Goal: Task Accomplishment & Management: Complete application form

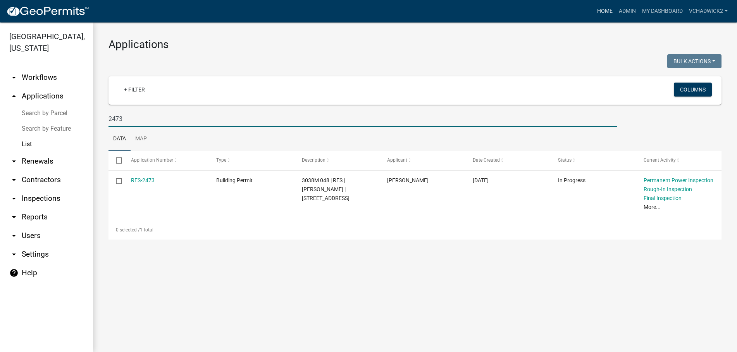
click at [605, 11] on link "Home" at bounding box center [605, 11] width 22 height 15
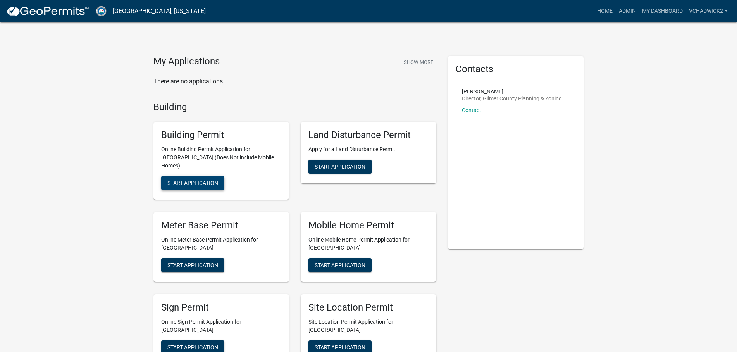
click at [185, 180] on span "Start Application" at bounding box center [192, 183] width 51 height 6
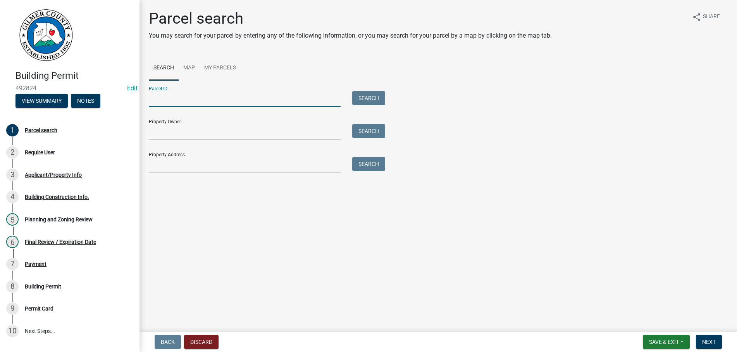
click at [165, 102] on input "Parcel ID:" at bounding box center [245, 99] width 192 height 16
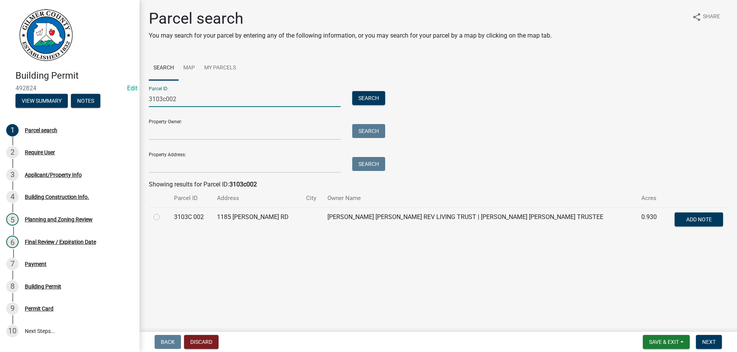
type input "3103c002"
click at [163, 212] on label at bounding box center [163, 212] width 0 height 0
click at [163, 217] on 002 "radio" at bounding box center [165, 214] width 5 height 5
radio 002 "true"
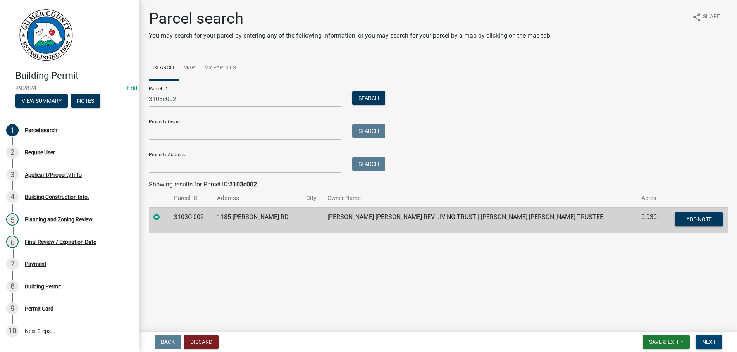
click at [712, 340] on span "Next" at bounding box center [709, 342] width 14 height 6
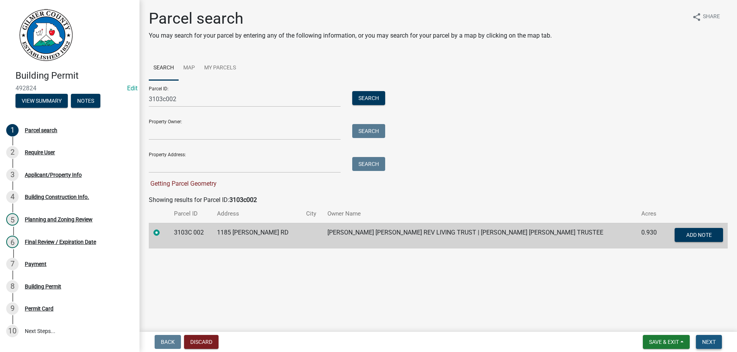
click at [712, 340] on span "Next" at bounding box center [709, 342] width 14 height 6
click at [706, 340] on span "Next" at bounding box center [709, 342] width 14 height 6
click at [715, 339] on span "Next" at bounding box center [709, 342] width 14 height 6
click at [163, 228] on label at bounding box center [163, 228] width 0 height 0
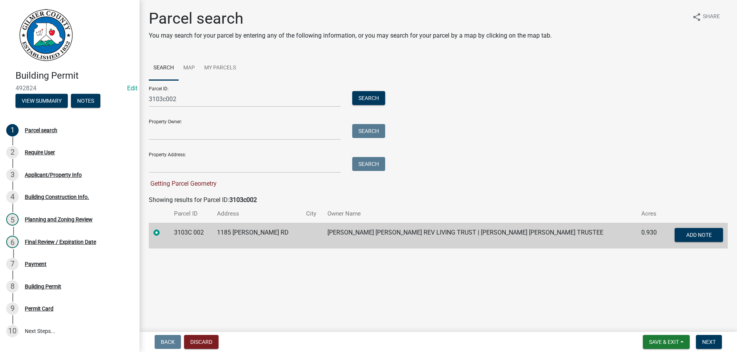
click at [163, 232] on 002 "radio" at bounding box center [165, 230] width 5 height 5
click at [163, 228] on label at bounding box center [163, 228] width 0 height 0
click at [163, 232] on 002 "radio" at bounding box center [165, 230] width 5 height 5
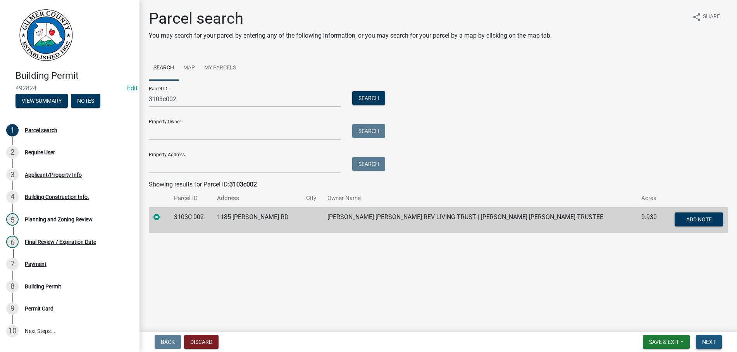
click at [706, 337] on button "Next" at bounding box center [709, 342] width 26 height 14
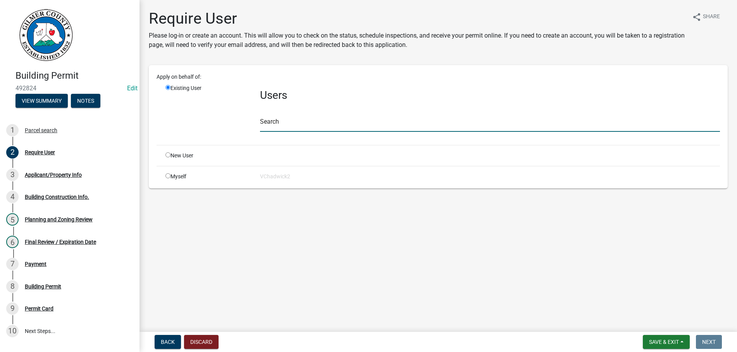
click at [288, 124] on input "text" at bounding box center [490, 124] width 460 height 16
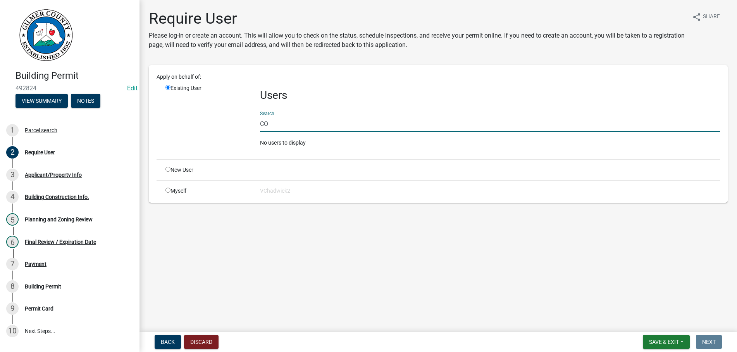
type input "C"
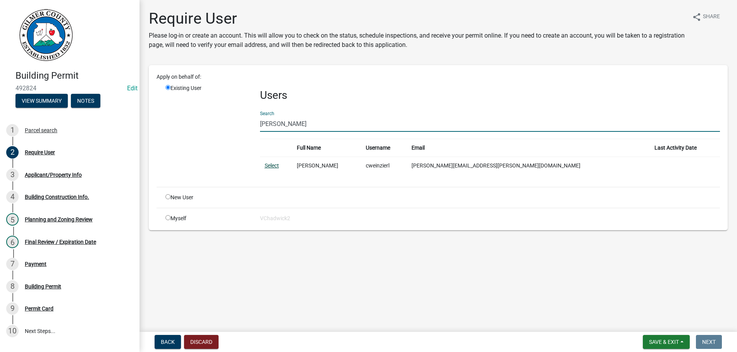
type input "[PERSON_NAME]"
click at [273, 164] on link "Select" at bounding box center [272, 165] width 14 height 6
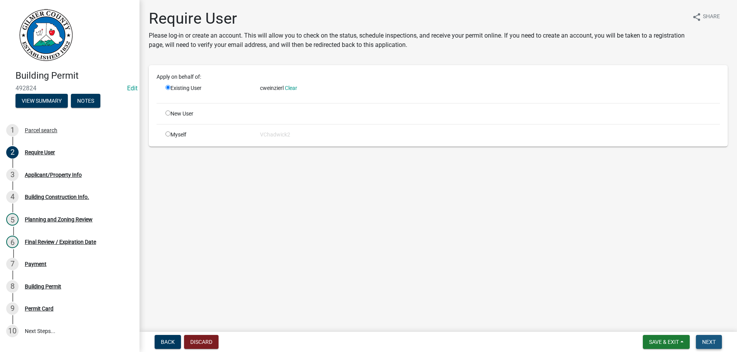
click at [702, 341] on span "Next" at bounding box center [709, 342] width 14 height 6
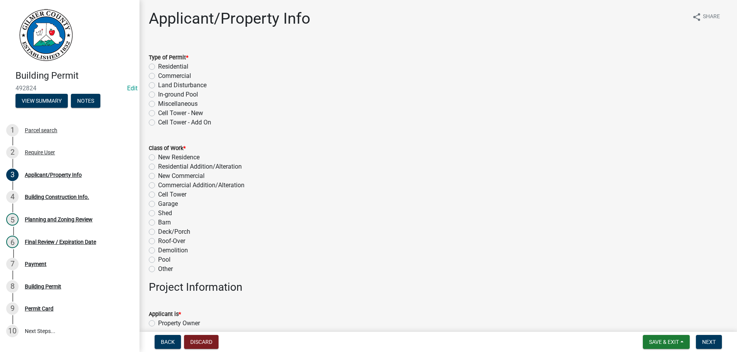
click at [158, 67] on label "Residential" at bounding box center [173, 66] width 30 height 9
click at [158, 67] on input "Residential" at bounding box center [160, 64] width 5 height 5
radio input "true"
click at [158, 205] on label "Garage" at bounding box center [168, 203] width 20 height 9
click at [158, 204] on input "Garage" at bounding box center [160, 201] width 5 height 5
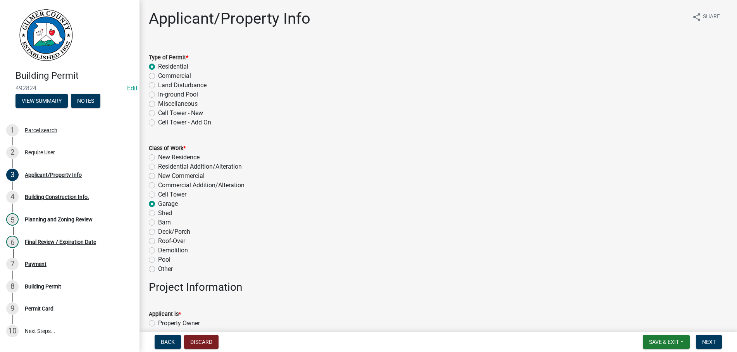
radio input "true"
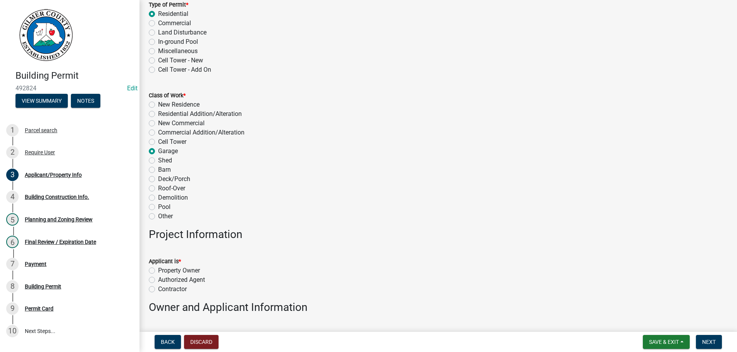
scroll to position [133, 0]
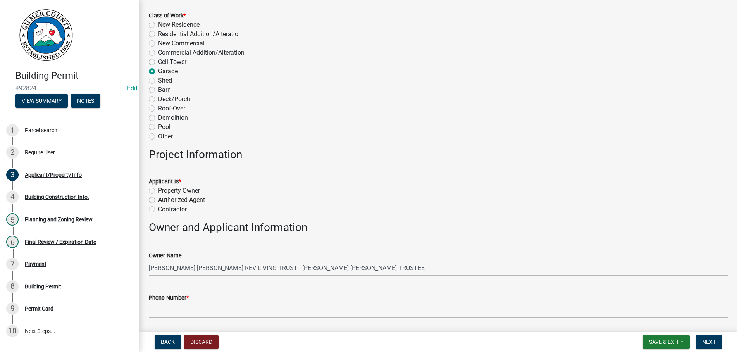
click at [158, 199] on label "Authorized Agent" at bounding box center [181, 199] width 47 height 9
click at [158, 199] on input "Authorized Agent" at bounding box center [160, 197] width 5 height 5
radio input "true"
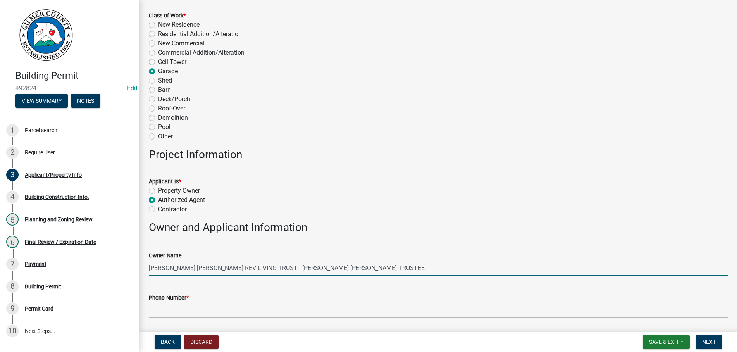
drag, startPoint x: 193, startPoint y: 267, endPoint x: 655, endPoint y: 257, distance: 461.7
click at [655, 260] on input "[PERSON_NAME] [PERSON_NAME] REV LIVING TRUST | [PERSON_NAME] [PERSON_NAME] TRUS…" at bounding box center [438, 268] width 579 height 16
click at [150, 268] on input "[PERSON_NAME]" at bounding box center [438, 268] width 579 height 16
type input "[PERSON_NAME]"
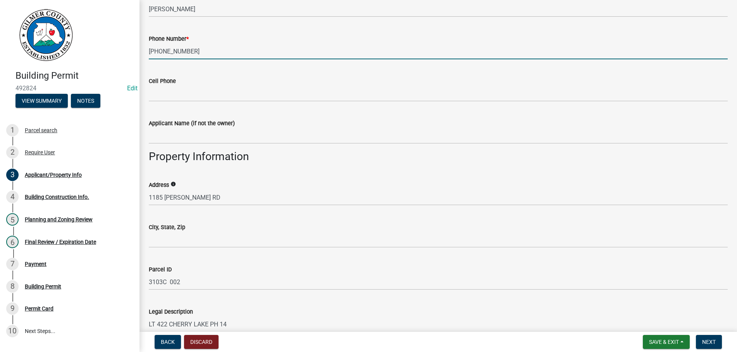
scroll to position [398, 0]
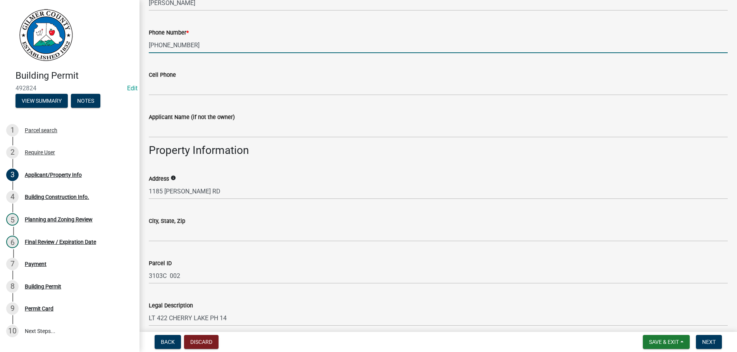
type input "[PHONE_NUMBER]"
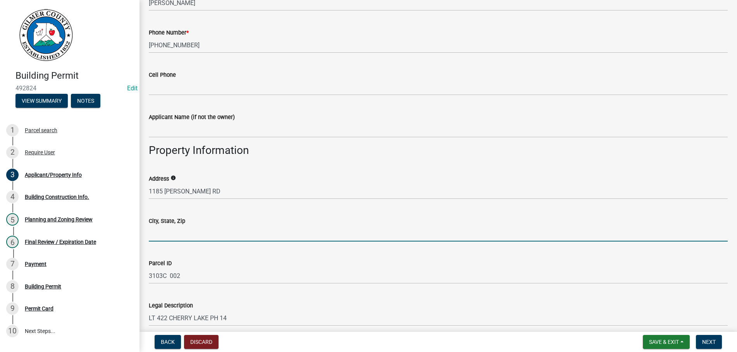
click at [216, 237] on input "City, State, Zip" at bounding box center [438, 234] width 579 height 16
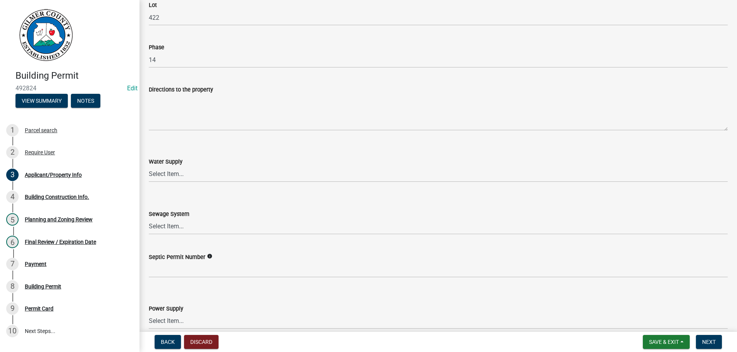
scroll to position [972, 0]
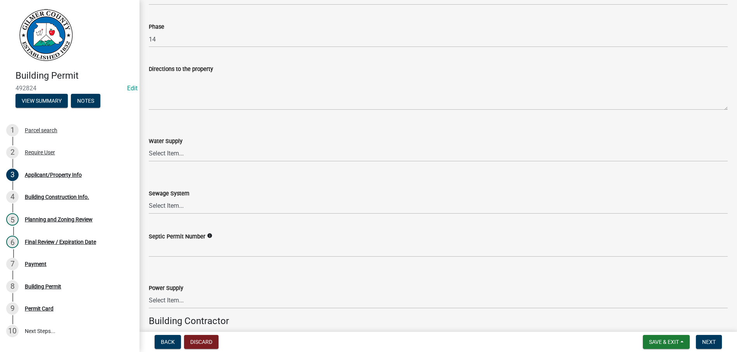
type input "CHERRY LOG, GA 30522"
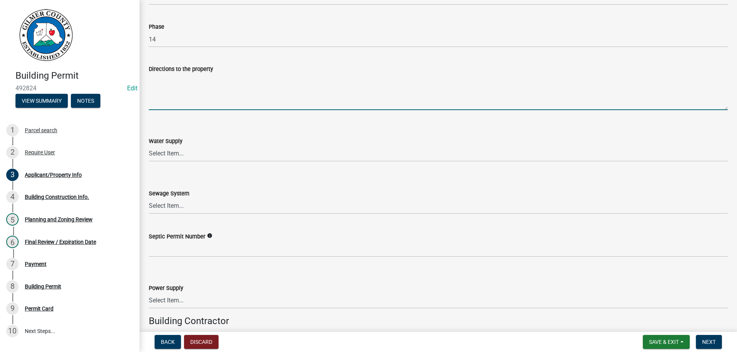
click at [219, 96] on textarea "Directions to the property" at bounding box center [438, 92] width 579 height 36
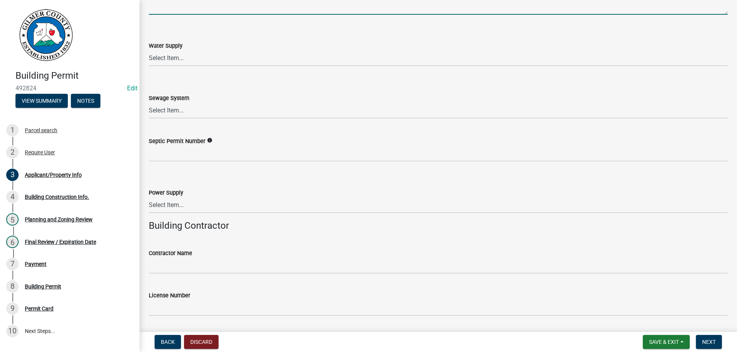
scroll to position [1104, 0]
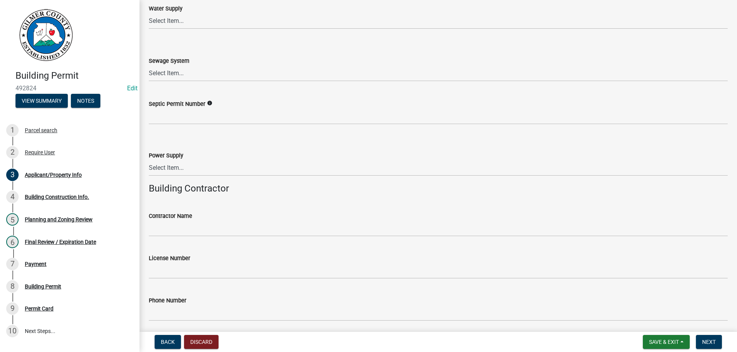
type textarea "515 N - LT ON LUCIOUS RD - RT ON [PERSON_NAME] RD - & 1185 WILL BE THE 1ST CABI…"
click at [149, 65] on select "Select Item... Septic Community Public" at bounding box center [438, 73] width 579 height 16
click option "Septic" at bounding box center [0, 0] width 0 height 0
select select "92a37e23-3b7d-408e-b3c7-0afbe39b0942"
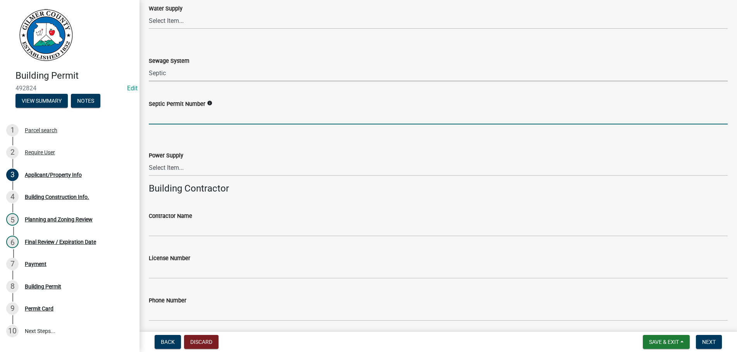
click at [179, 117] on input "Septic Permit Number" at bounding box center [438, 117] width 579 height 16
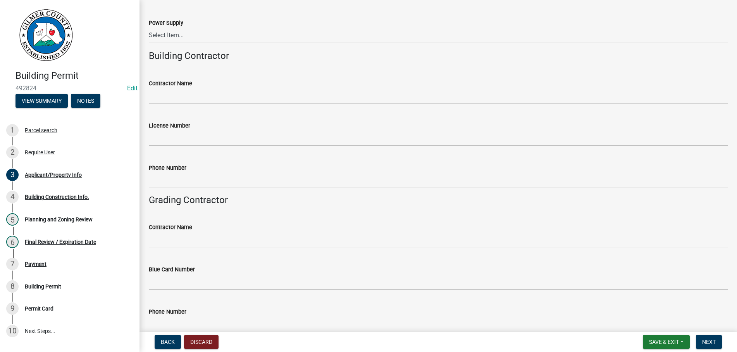
scroll to position [1277, 0]
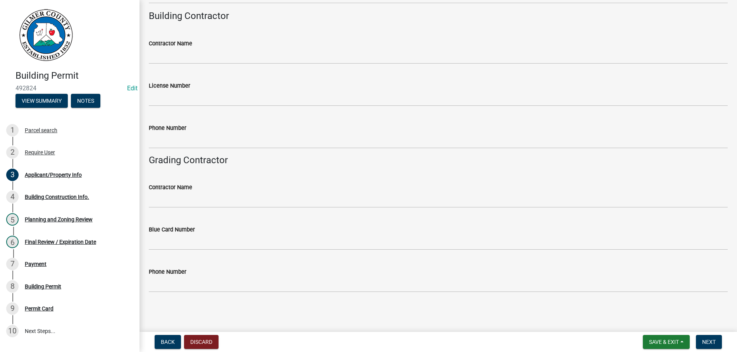
type input "EXISTING & APPROVED BY EH"
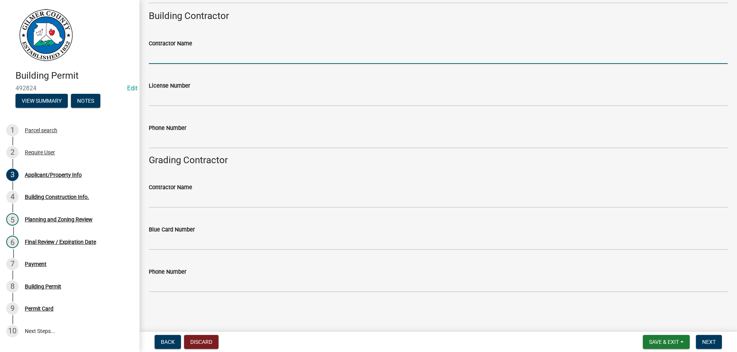
click at [194, 55] on input "Contractor Name" at bounding box center [438, 56] width 579 height 16
type input "[PERSON_NAME]"
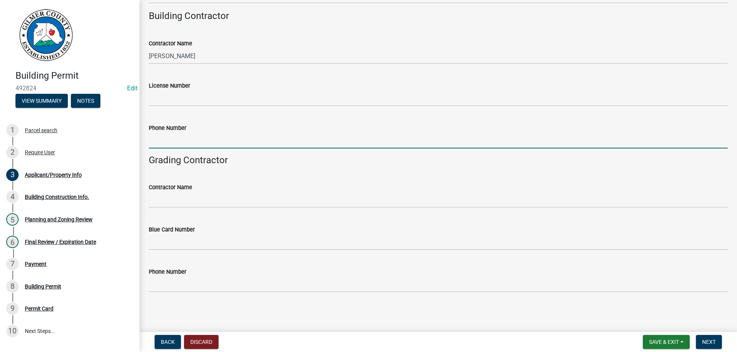
type input "4"
type input "[PHONE_NUMBER]"
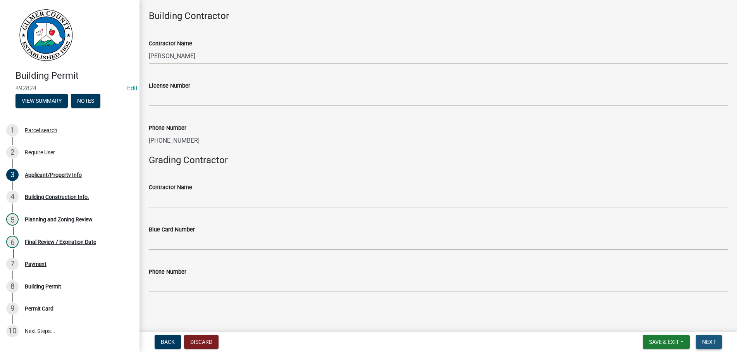
click at [705, 338] on button "Next" at bounding box center [709, 342] width 26 height 14
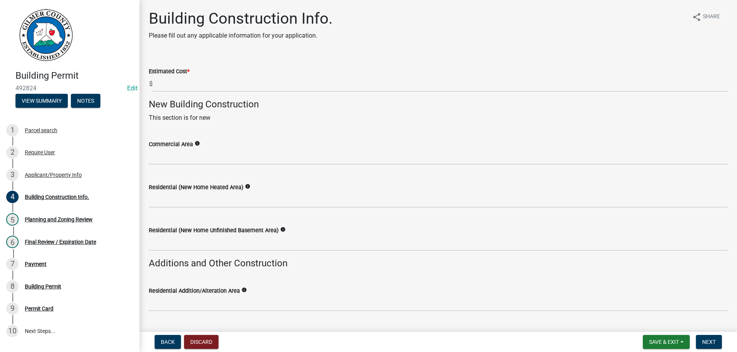
click at [171, 74] on label "Estimated Cost *" at bounding box center [169, 71] width 41 height 5
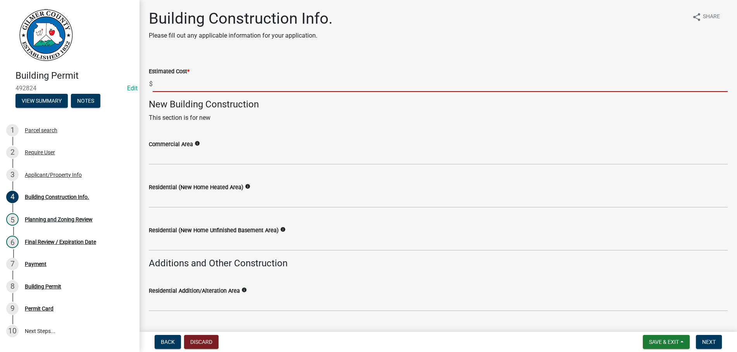
click at [171, 82] on input "text" at bounding box center [440, 84] width 575 height 16
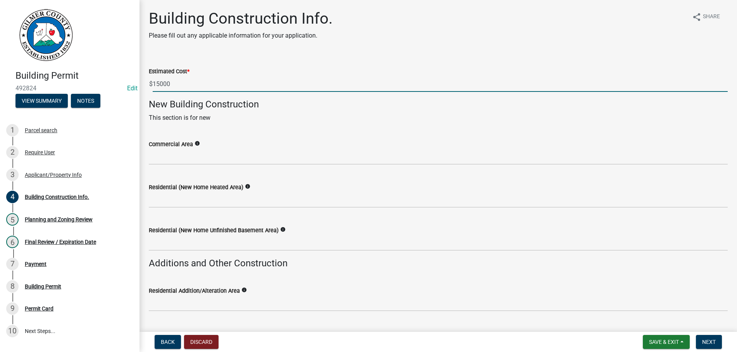
type input "15000"
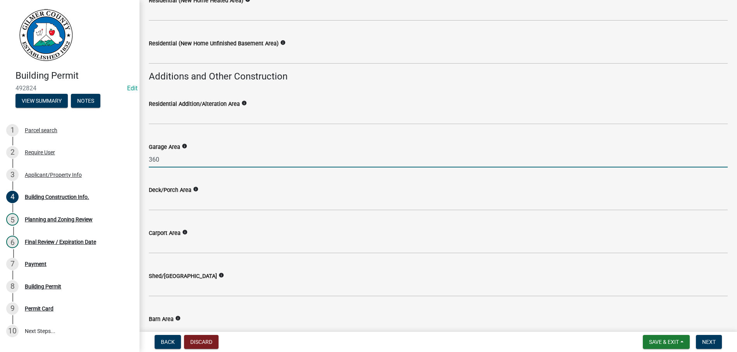
scroll to position [10, 0]
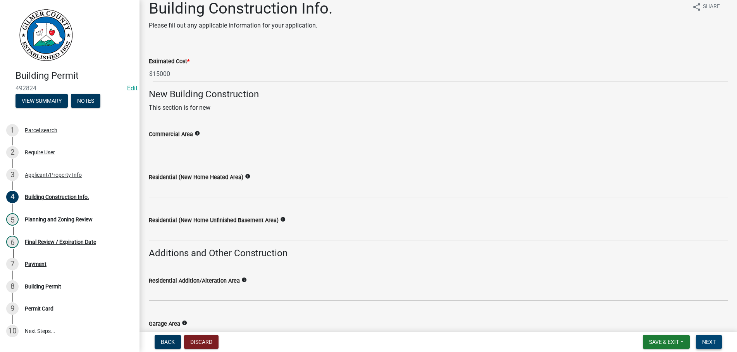
type input "360"
click at [704, 339] on span "Next" at bounding box center [709, 342] width 14 height 6
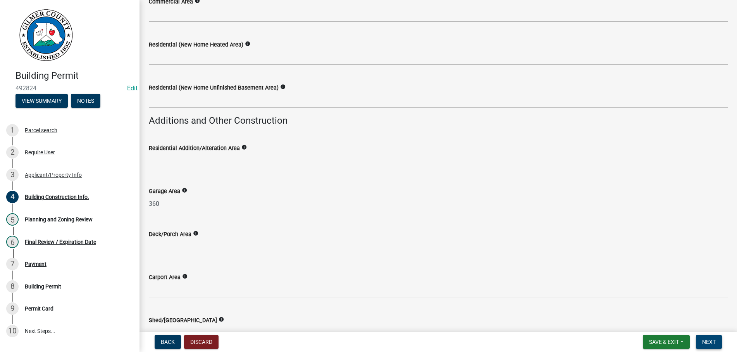
scroll to position [275, 0]
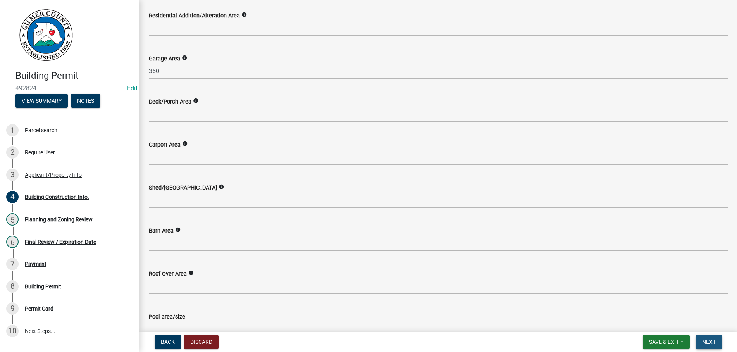
click at [706, 339] on span "Next" at bounding box center [709, 342] width 14 height 6
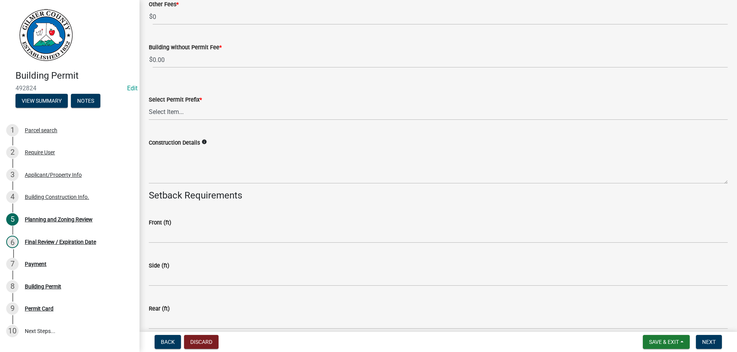
scroll to position [1546, 0]
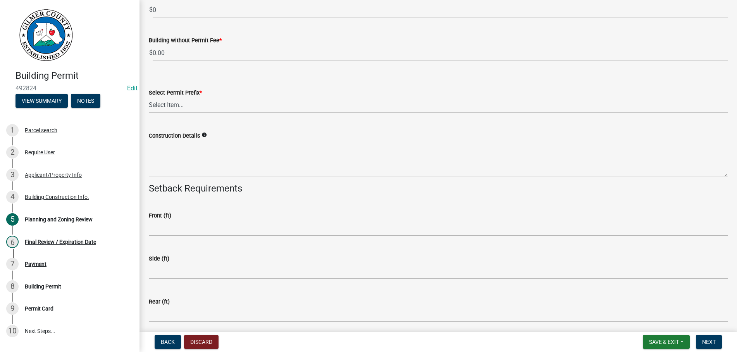
click at [149, 97] on select "Select Item... RES COMM MB LAND POOL MISC CELL TOWER - NEW CELL TOWER - ADD ON" at bounding box center [438, 105] width 579 height 16
click option "MISC" at bounding box center [0, 0] width 0 height 0
select select "d8142ddf-27f7-42b0-ba1e-04fee764576f"
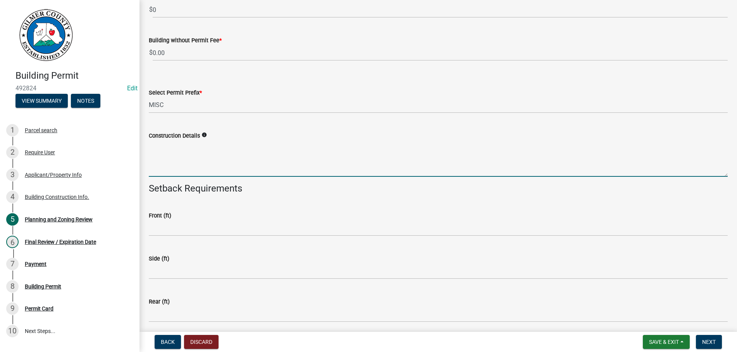
click at [224, 159] on textarea "Construction Details" at bounding box center [438, 158] width 579 height 36
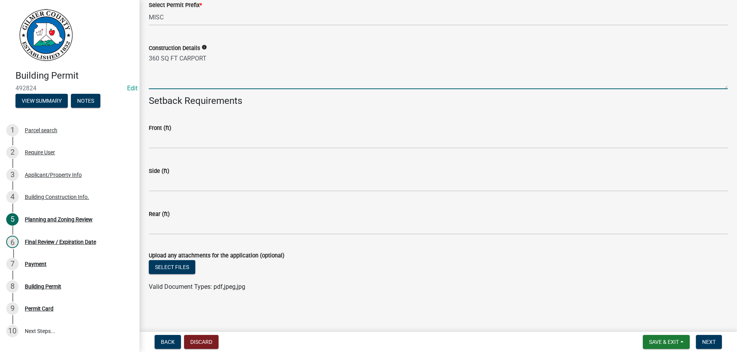
type textarea "360 SQ FT CARPORT"
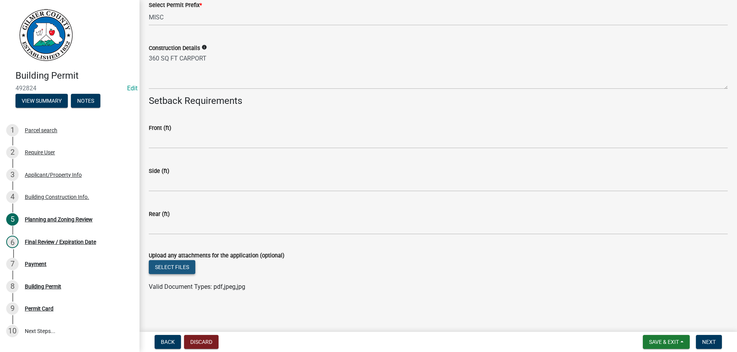
click at [165, 261] on button "Select files" at bounding box center [172, 267] width 47 height 14
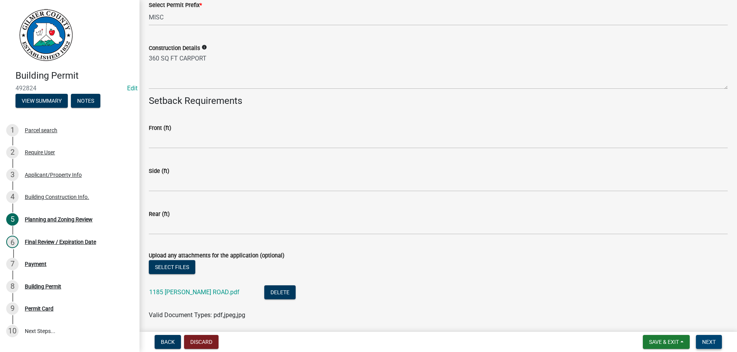
click at [713, 339] on span "Next" at bounding box center [709, 342] width 14 height 6
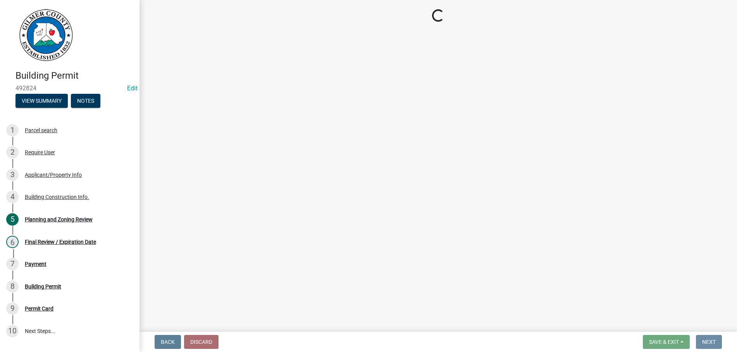
scroll to position [0, 0]
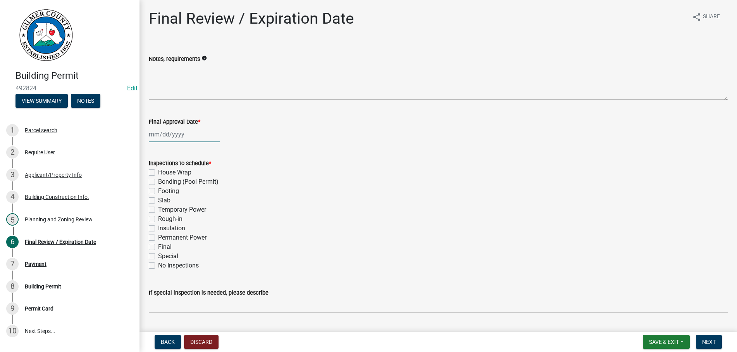
select select "10"
select select "2025"
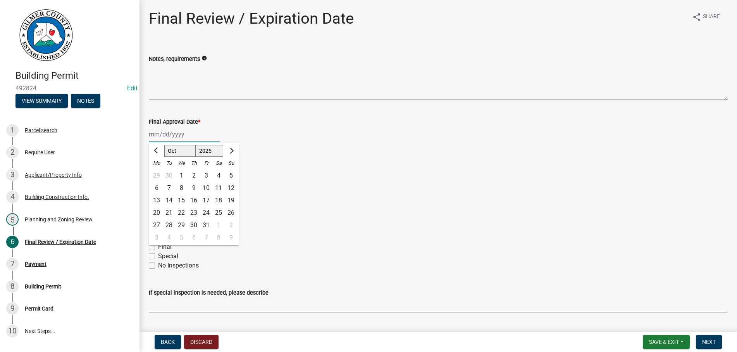
click at [182, 131] on input "Final Approval Date *" at bounding box center [184, 134] width 71 height 16
type input "[DATE]"
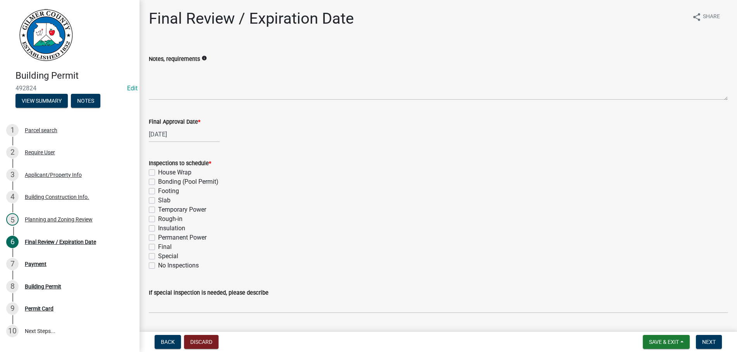
click at [158, 191] on label "Footing" at bounding box center [168, 190] width 21 height 9
click at [158, 191] on input "Footing" at bounding box center [160, 188] width 5 height 5
checkbox input "true"
checkbox input "false"
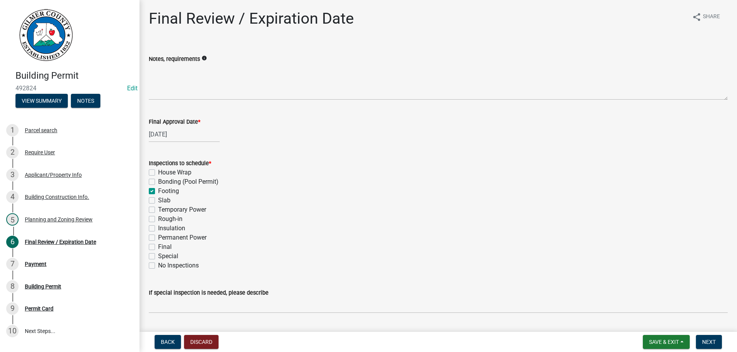
checkbox input "true"
checkbox input "false"
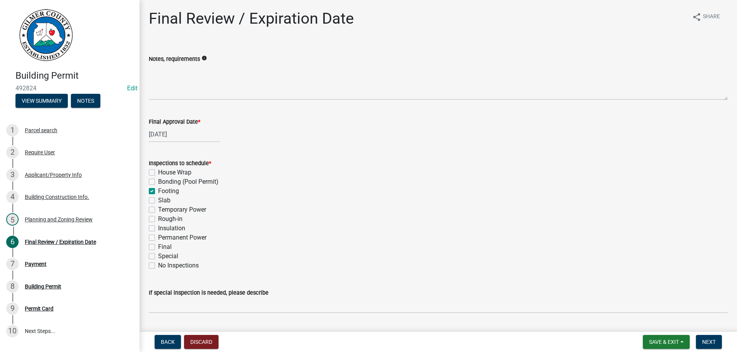
checkbox input "false"
click at [158, 247] on label "Final" at bounding box center [165, 246] width 14 height 9
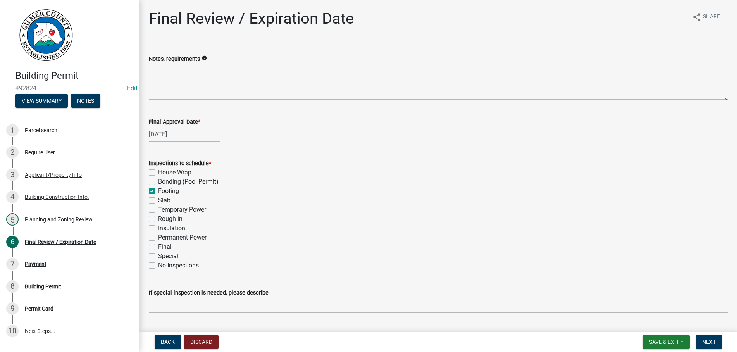
click at [158, 247] on input "Final" at bounding box center [160, 244] width 5 height 5
checkbox input "true"
checkbox input "false"
checkbox input "true"
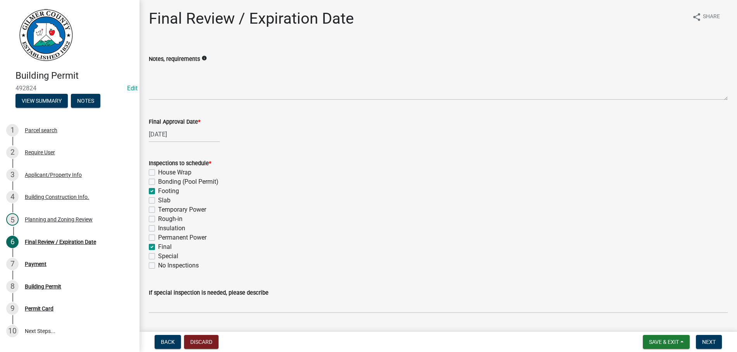
checkbox input "false"
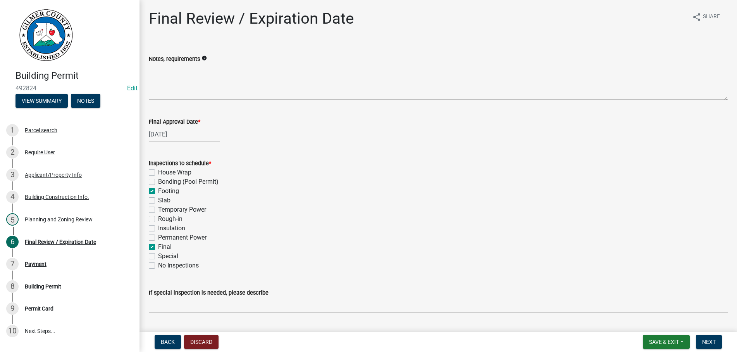
checkbox input "true"
checkbox input "false"
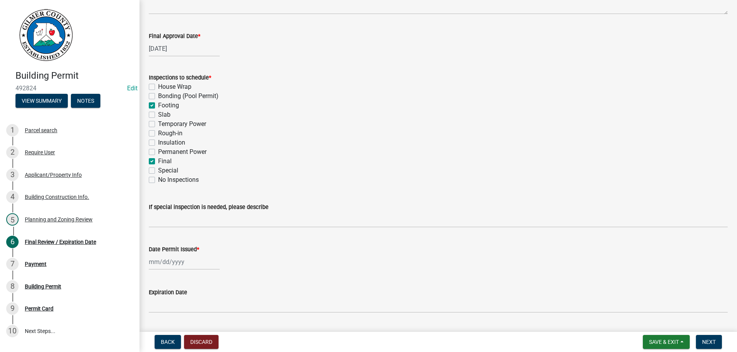
scroll to position [159, 0]
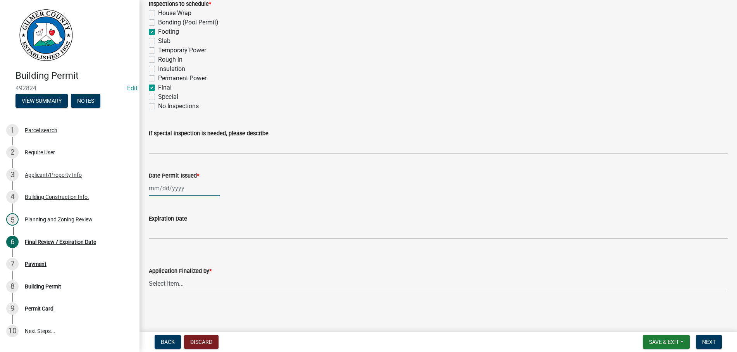
select select "10"
select select "2025"
click at [177, 193] on input "Date Permit Issued *" at bounding box center [184, 188] width 71 height 16
type input "[DATE]"
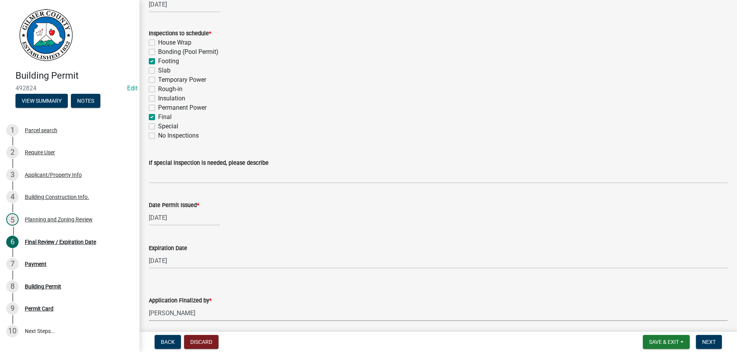
select select "b44f7338-8171-40f4-83dd-b8ba3065c966"
click at [710, 336] on button "Next" at bounding box center [709, 342] width 26 height 14
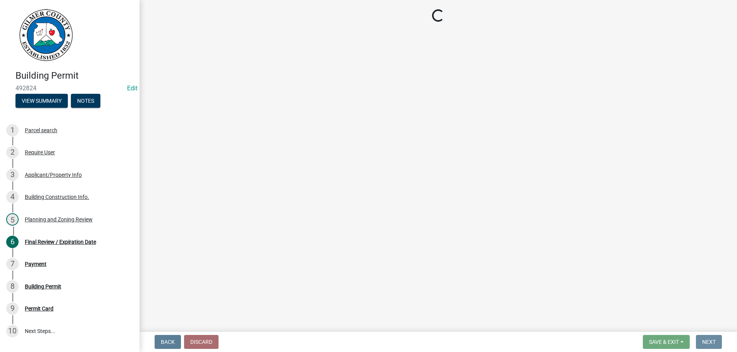
scroll to position [0, 0]
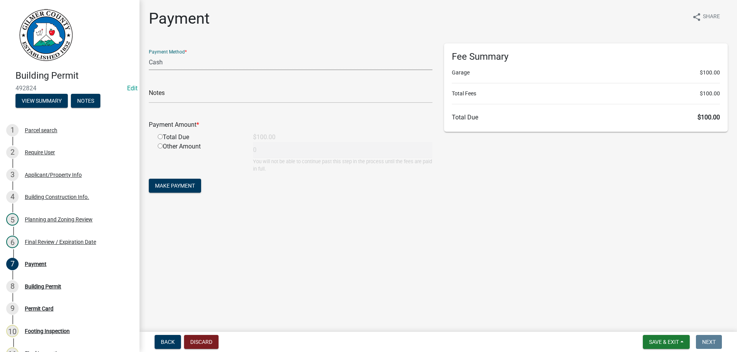
click at [149, 54] on select "Credit Card POS Check Cash" at bounding box center [291, 62] width 284 height 16
select select "1: 0"
click option "Check" at bounding box center [0, 0] width 0 height 0
click at [197, 90] on input "text" at bounding box center [291, 95] width 284 height 16
type input "3201"
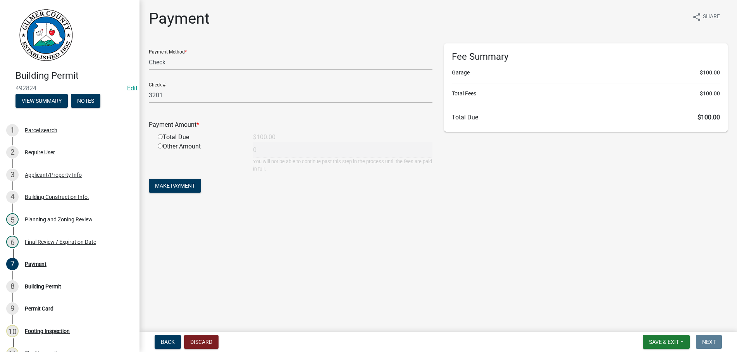
click at [158, 134] on input "radio" at bounding box center [160, 136] width 5 height 5
radio input "true"
type input "100"
click at [149, 179] on button "Make Payment" at bounding box center [175, 186] width 52 height 14
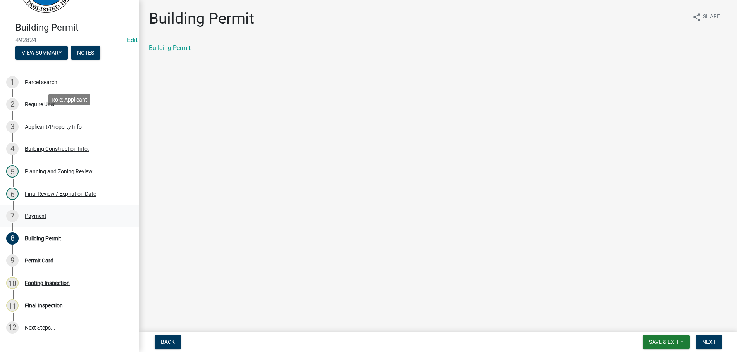
scroll to position [79, 0]
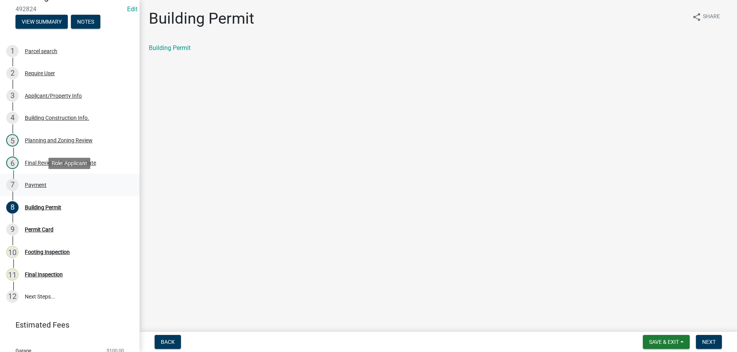
click at [28, 182] on div "Payment" at bounding box center [36, 184] width 22 height 5
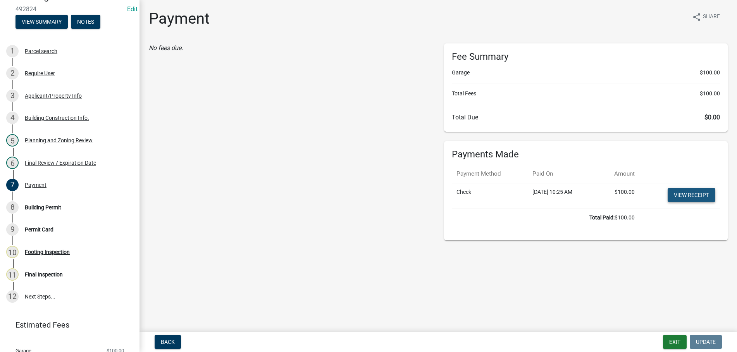
click at [691, 194] on link "View receipt" at bounding box center [692, 195] width 48 height 14
click at [38, 204] on div "8 Building Permit" at bounding box center [66, 207] width 121 height 12
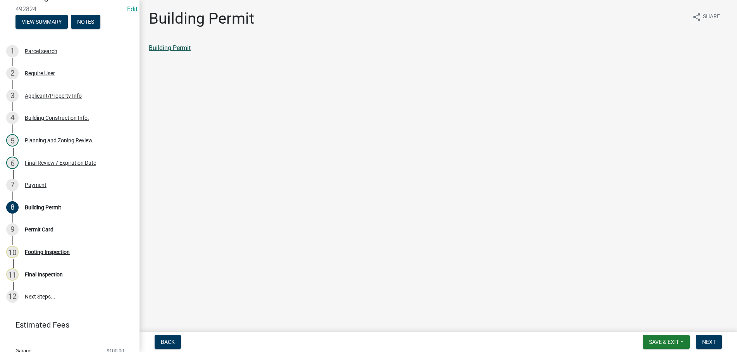
click at [176, 46] on link "Building Permit" at bounding box center [170, 47] width 42 height 7
click at [178, 49] on link "Building Permit" at bounding box center [170, 47] width 42 height 7
click at [706, 340] on span "Next" at bounding box center [709, 342] width 14 height 6
click at [170, 49] on link "Permit Card" at bounding box center [165, 47] width 32 height 7
click at [716, 340] on button "Next" at bounding box center [709, 342] width 26 height 14
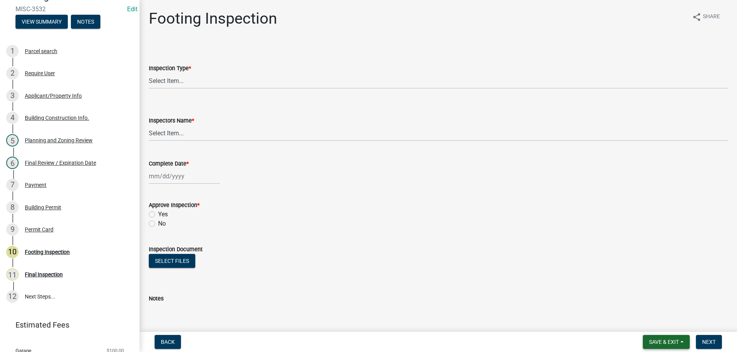
click at [666, 337] on button "Save & Exit" at bounding box center [666, 342] width 47 height 14
click at [656, 321] on button "Save & Exit" at bounding box center [659, 321] width 62 height 19
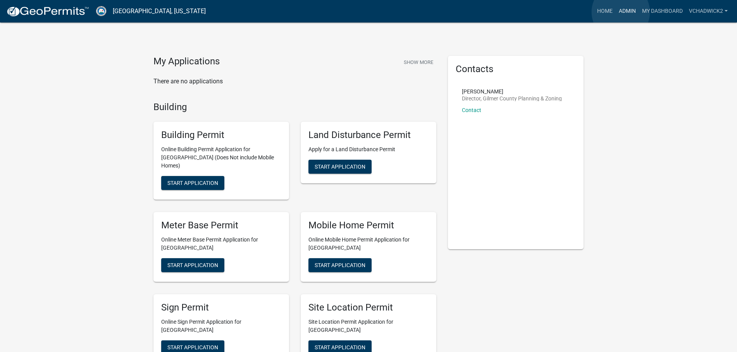
click at [621, 12] on link "Admin" at bounding box center [627, 11] width 23 height 15
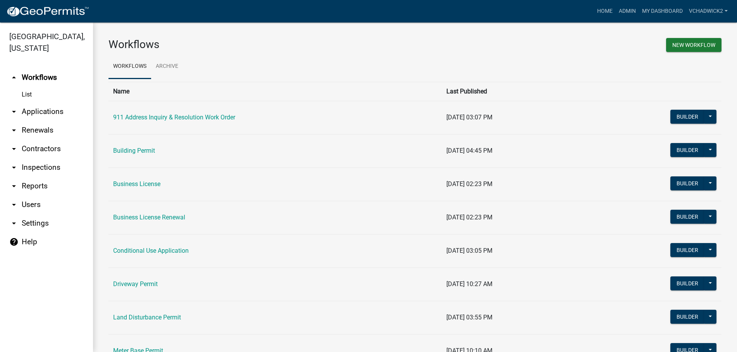
click at [34, 113] on link "arrow_drop_down Applications" at bounding box center [46, 111] width 93 height 19
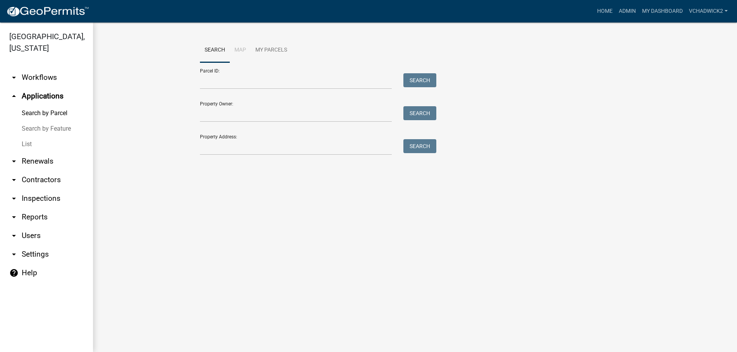
click at [29, 141] on link "List" at bounding box center [46, 144] width 93 height 16
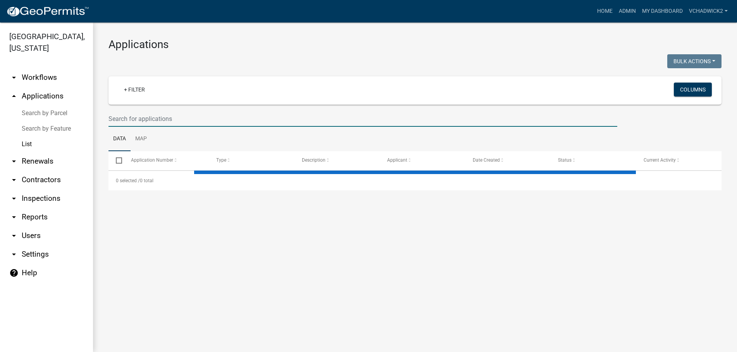
click at [191, 115] on input "text" at bounding box center [363, 119] width 509 height 16
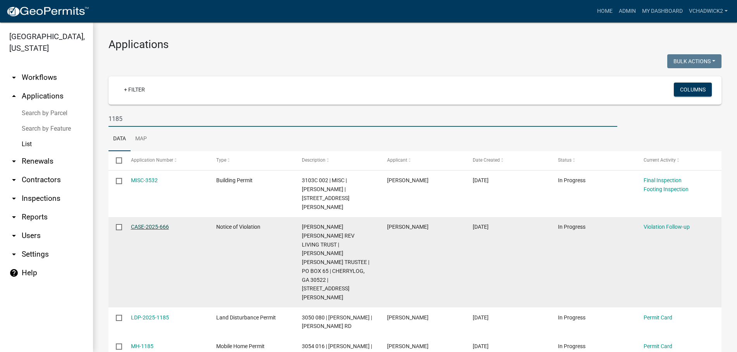
type input "1185"
click at [157, 224] on link "CASE-2025-666" at bounding box center [150, 227] width 38 height 6
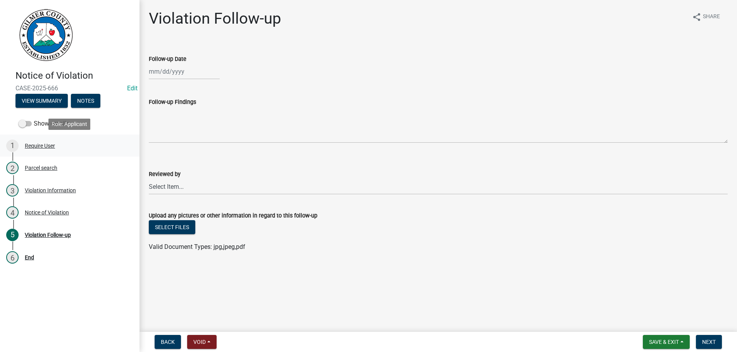
click at [34, 147] on div "Require User" at bounding box center [40, 145] width 30 height 5
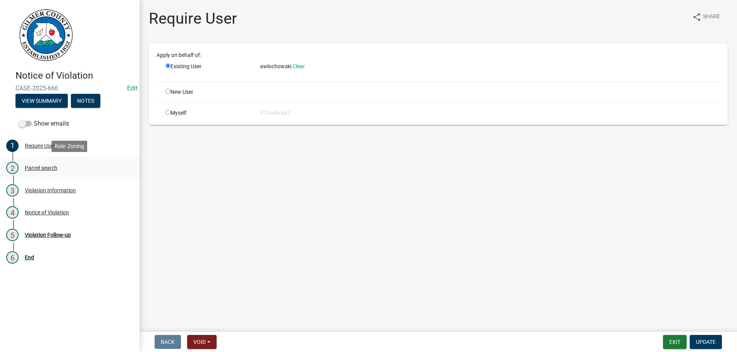
click at [38, 169] on div "Parcel search" at bounding box center [41, 167] width 33 height 5
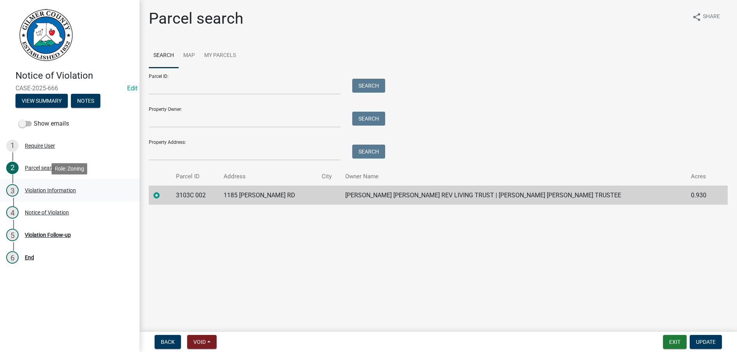
click at [38, 189] on div "Violation Information" at bounding box center [50, 190] width 51 height 5
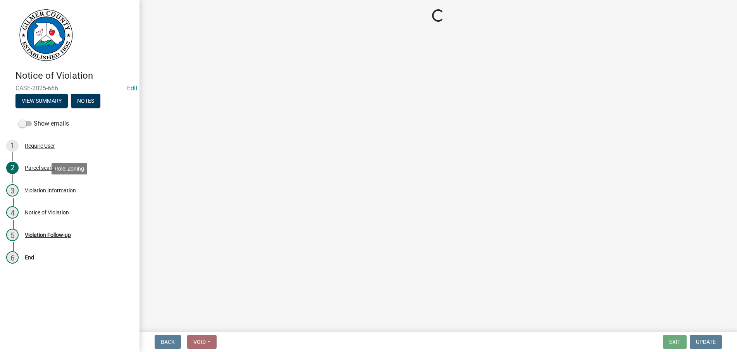
select select "f3ceb3fd-6d25-43c8-a8d6-5ddeb18f621b"
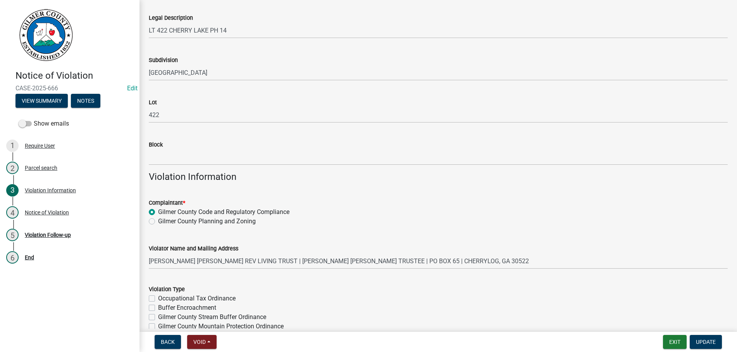
scroll to position [265, 0]
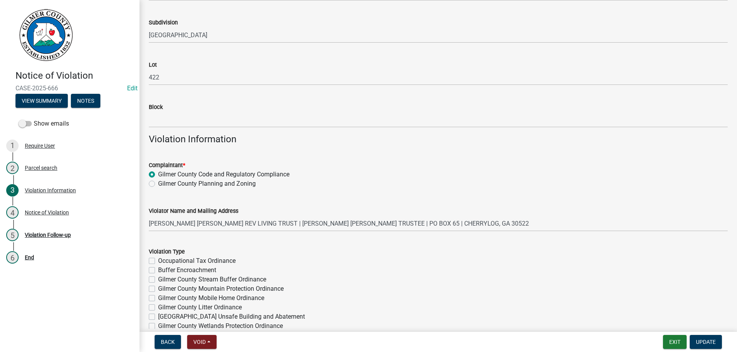
click at [424, 233] on wm-data-entity-input "Violator Name and Mailing Address [PERSON_NAME] [PERSON_NAME] REV LIVING TRUST …" at bounding box center [438, 216] width 579 height 42
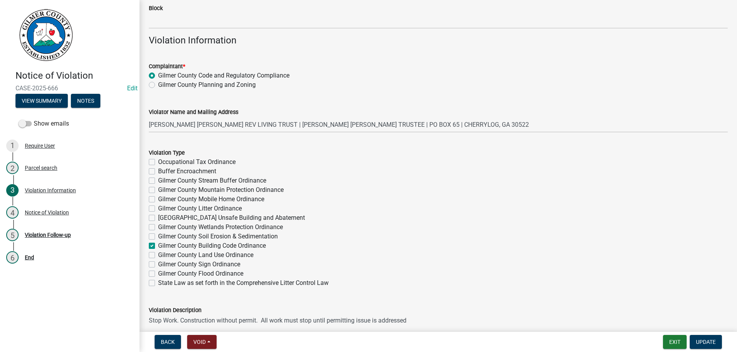
scroll to position [398, 0]
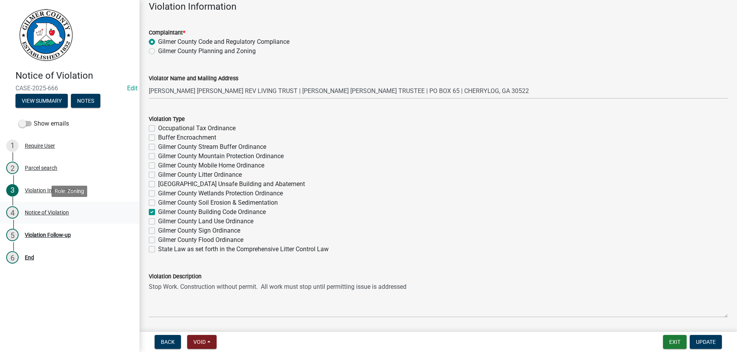
click at [60, 211] on div "Notice of Violation" at bounding box center [47, 212] width 44 height 5
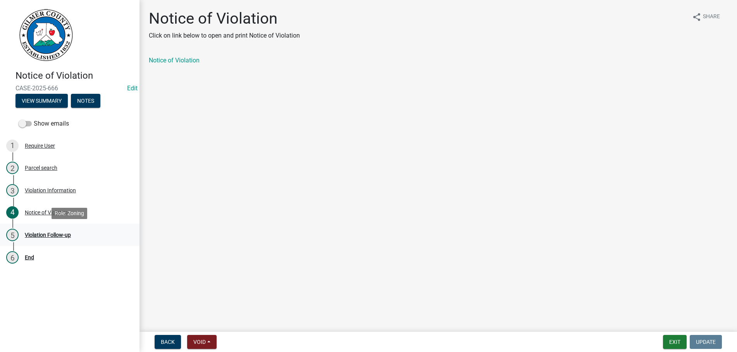
click at [69, 236] on div "Violation Follow-up" at bounding box center [48, 234] width 46 height 5
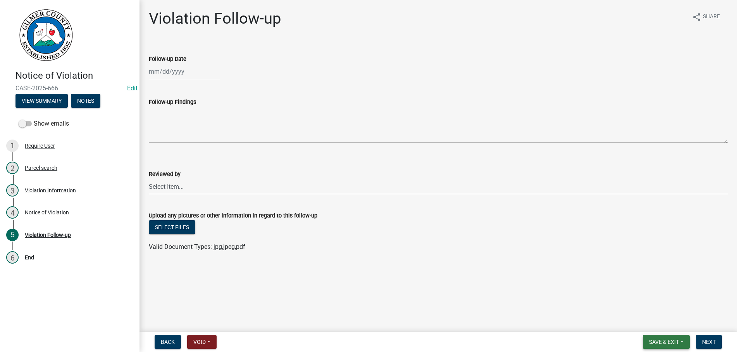
click at [660, 340] on span "Save & Exit" at bounding box center [664, 342] width 30 height 6
click at [660, 322] on button "Save & Exit" at bounding box center [659, 321] width 62 height 19
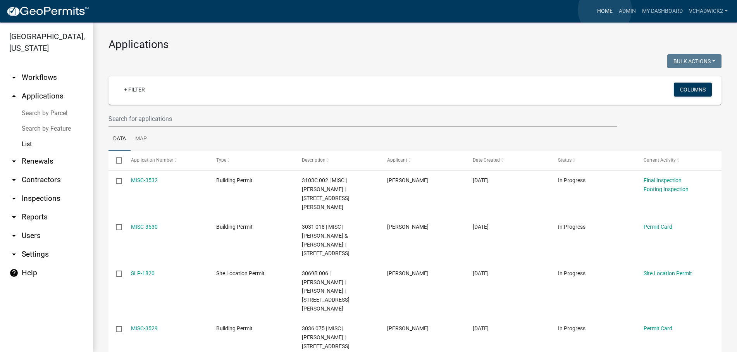
click at [605, 10] on link "Home" at bounding box center [605, 11] width 22 height 15
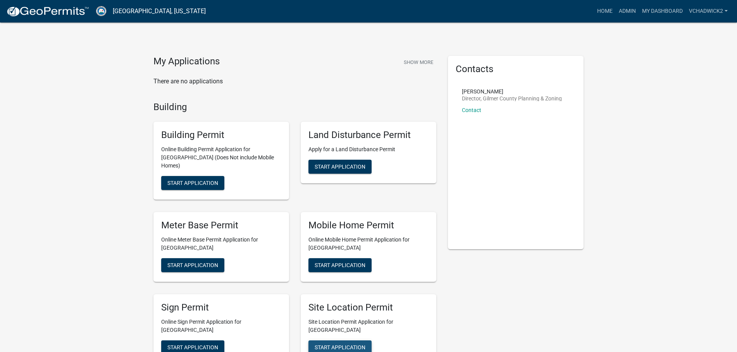
click at [327, 344] on span "Start Application" at bounding box center [340, 347] width 51 height 6
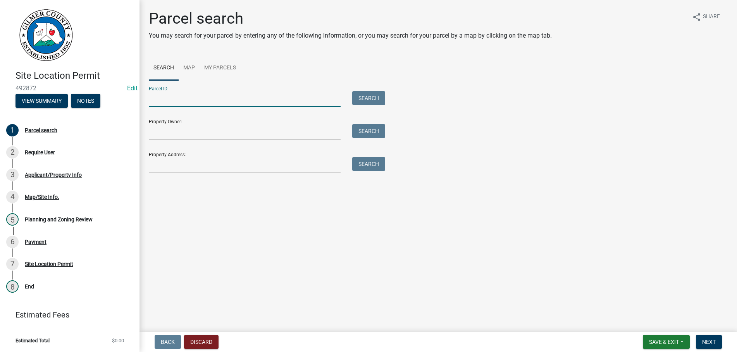
click at [157, 97] on input "Parcel ID:" at bounding box center [245, 99] width 192 height 16
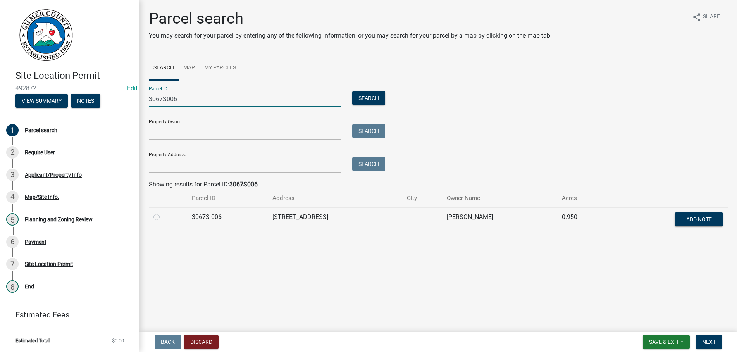
type input "3067S006"
click at [157, 221] on div at bounding box center [167, 216] width 29 height 9
click at [163, 212] on label at bounding box center [163, 212] width 0 height 0
click at [163, 217] on 006 "radio" at bounding box center [165, 214] width 5 height 5
radio 006 "true"
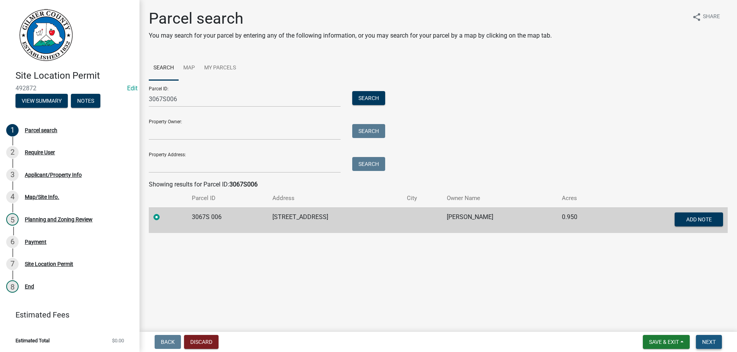
click at [701, 341] on button "Next" at bounding box center [709, 342] width 26 height 14
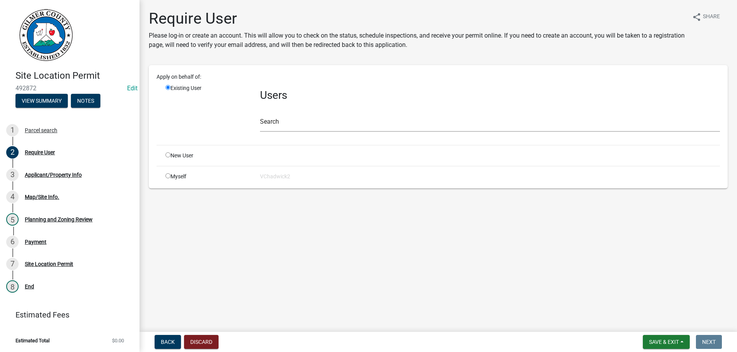
click at [168, 156] on input "radio" at bounding box center [167, 154] width 5 height 5
radio input "true"
radio input "false"
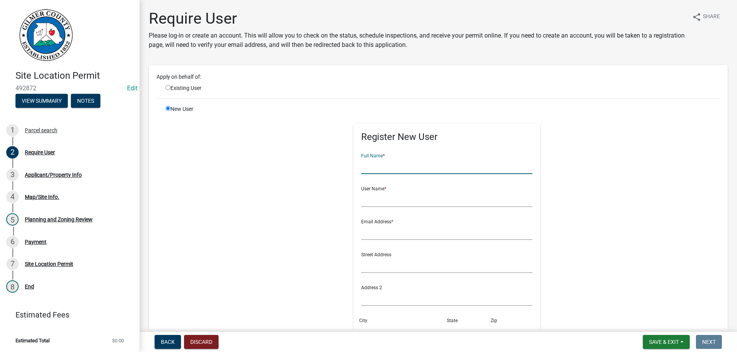
click at [392, 167] on input "text" at bounding box center [447, 166] width 172 height 16
type input "[PERSON_NAME]"
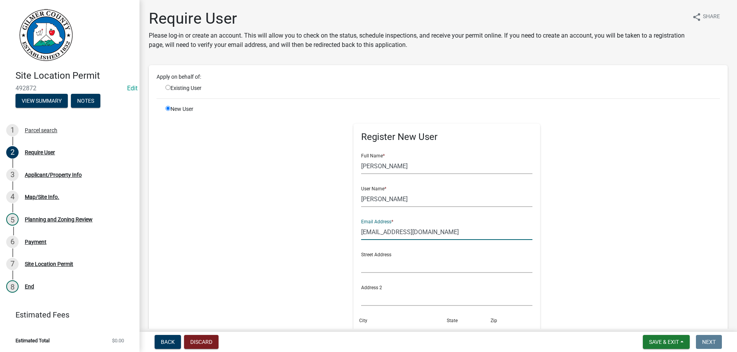
type input "[EMAIL_ADDRESS][DOMAIN_NAME]"
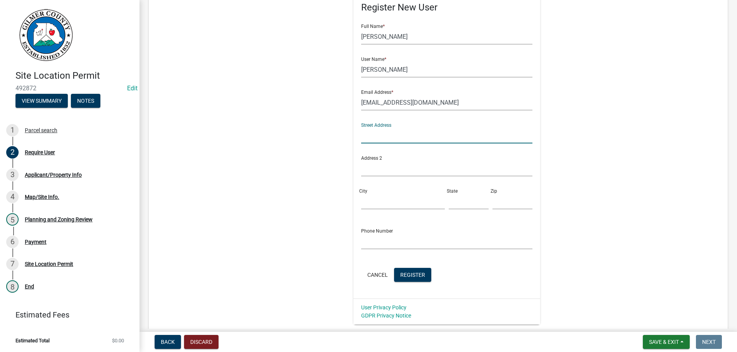
scroll to position [177, 0]
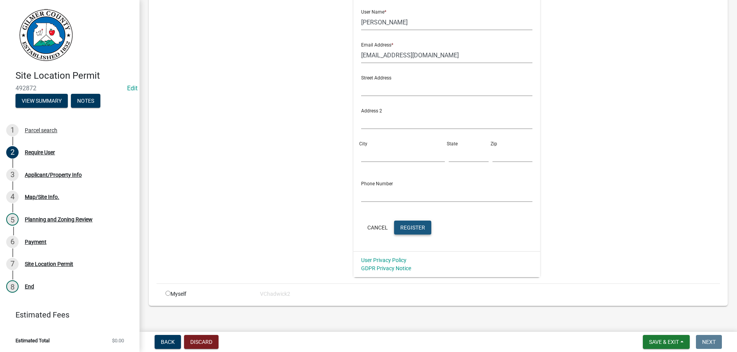
click at [420, 228] on span "Register" at bounding box center [412, 227] width 25 height 6
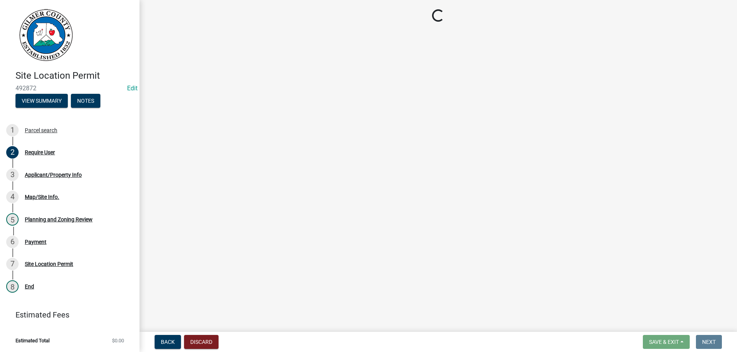
scroll to position [0, 0]
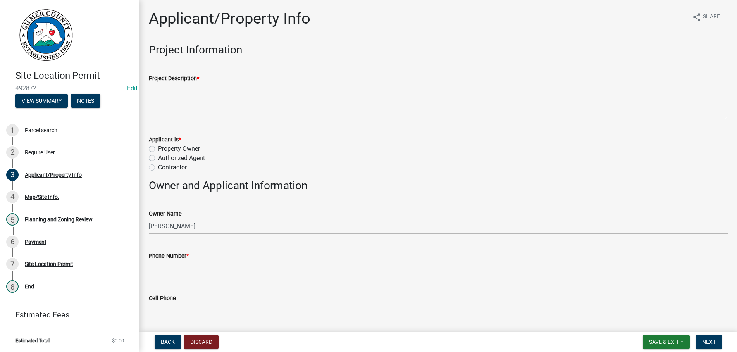
click at [223, 102] on textarea "Project Description *" at bounding box center [438, 101] width 579 height 36
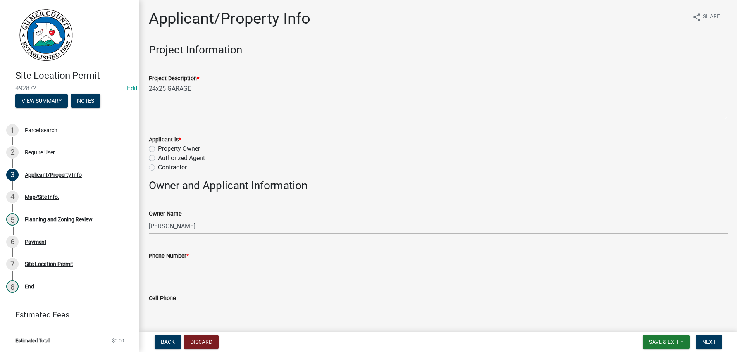
type textarea "24x25 GARAGE"
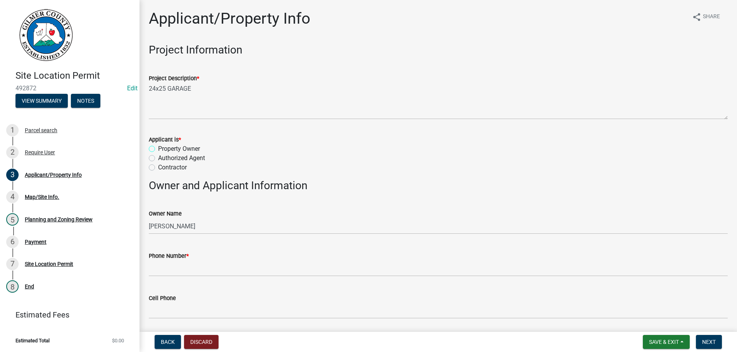
click at [158, 144] on input "Property Owner" at bounding box center [160, 146] width 5 height 5
radio input "true"
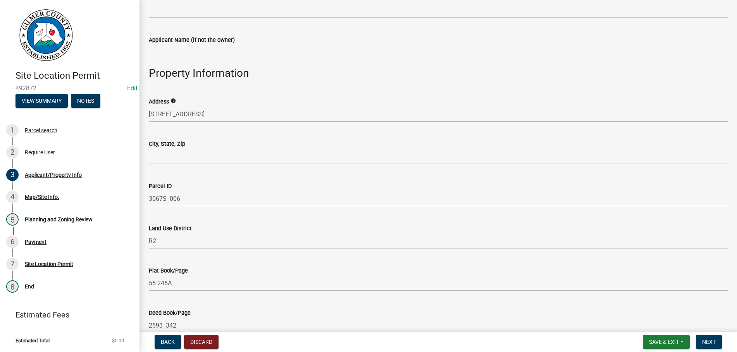
scroll to position [309, 0]
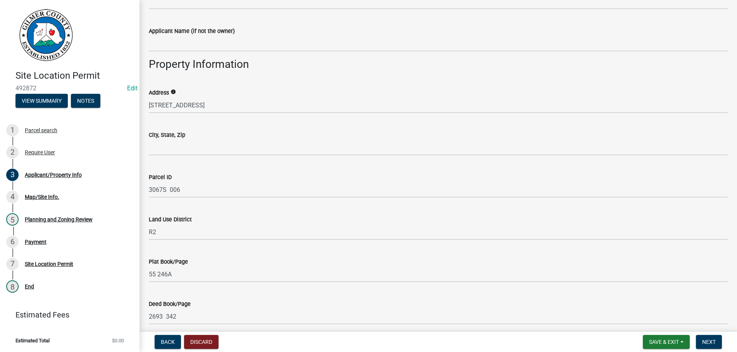
type input "[PHONE_NUMBER]"
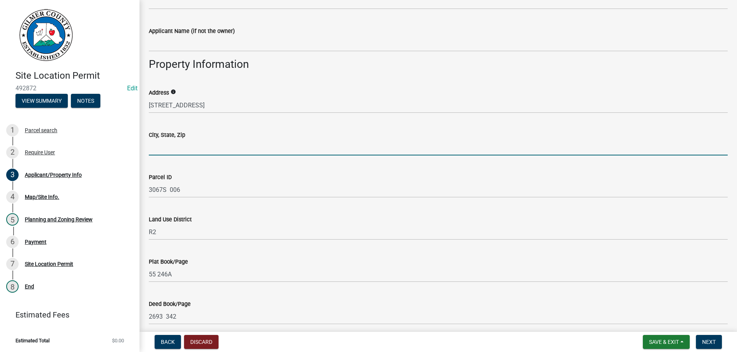
click at [208, 148] on input "City, State, Zip" at bounding box center [438, 148] width 579 height 16
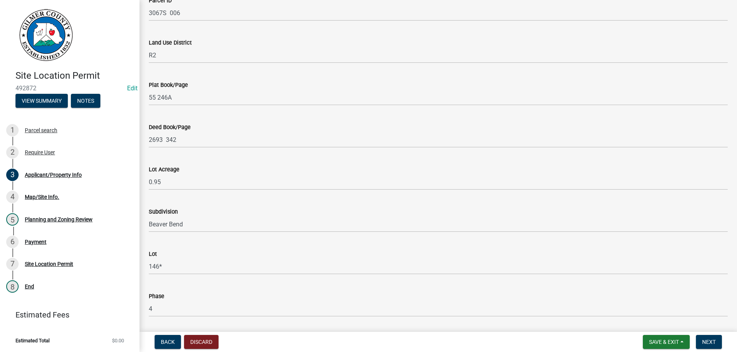
scroll to position [663, 0]
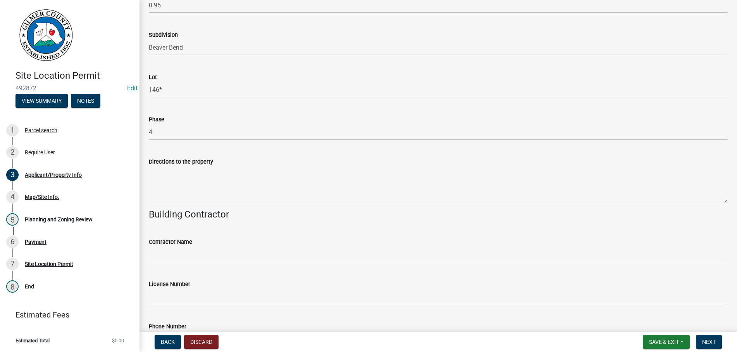
type input "ELLIJAY GA 30540"
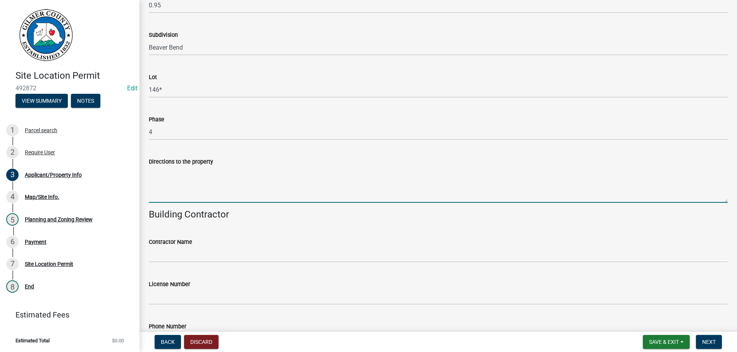
click at [174, 185] on textarea "Directions to the property" at bounding box center [438, 184] width 579 height 36
type textarea "[PERSON_NAME] TO RIMCREST DR TO RIVERVIEW DR TO FOXHOUND DR TO [PERSON_NAME]."
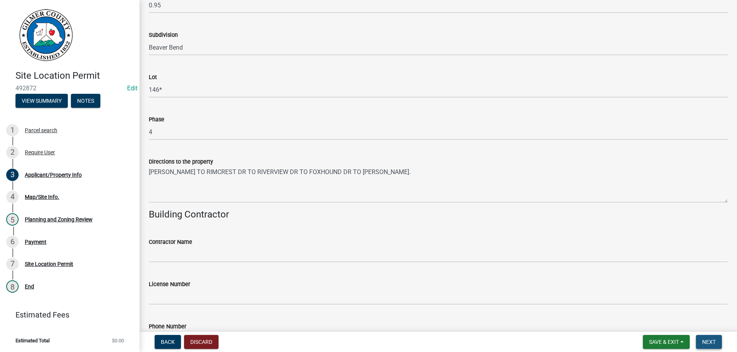
click at [707, 339] on span "Next" at bounding box center [709, 342] width 14 height 6
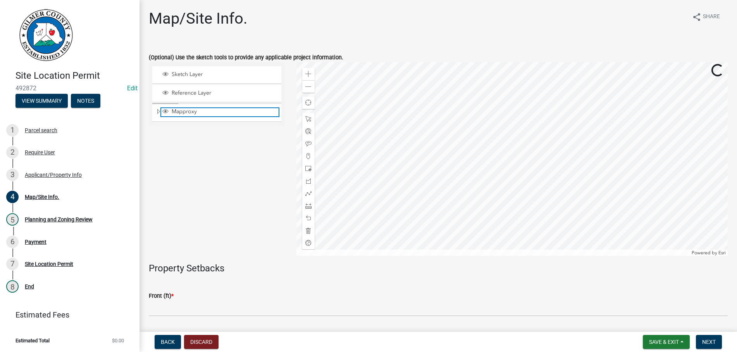
click at [204, 110] on span "Mapproxy" at bounding box center [224, 111] width 109 height 7
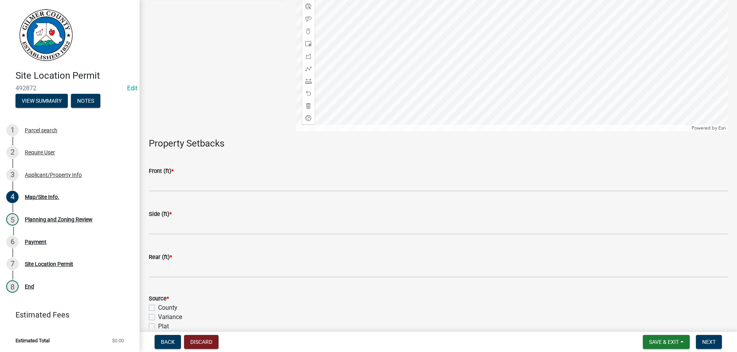
scroll to position [218, 0]
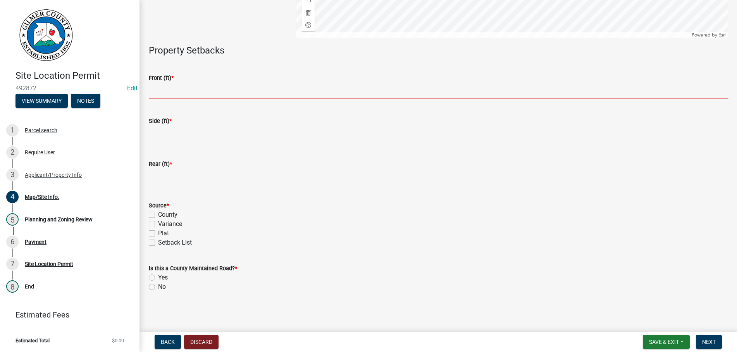
click at [190, 94] on input "text" at bounding box center [438, 91] width 579 height 16
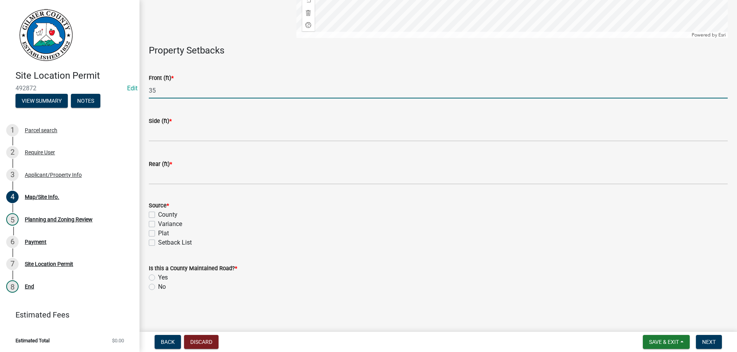
type input "35"
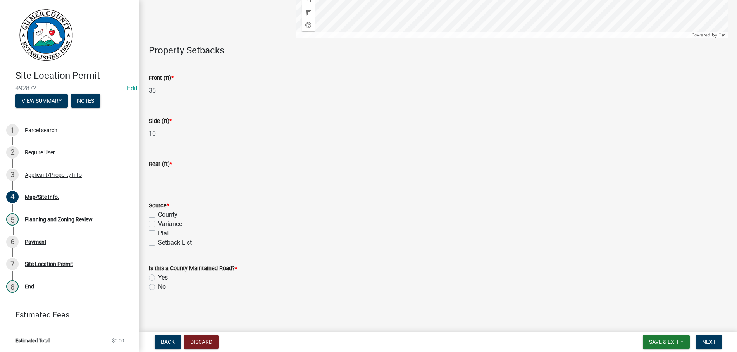
type input "10"
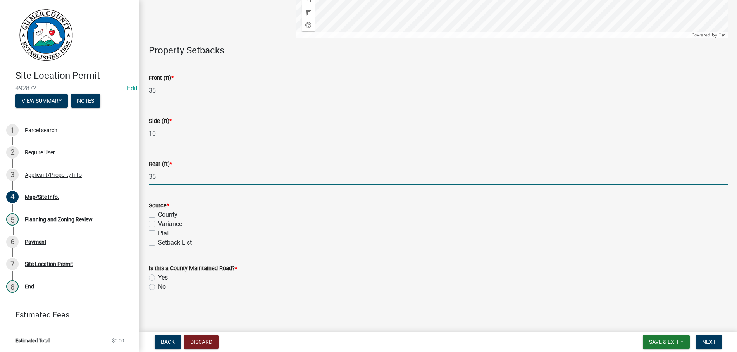
type input "35"
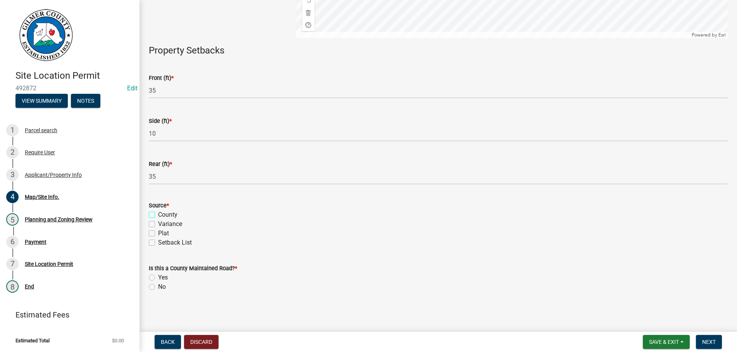
click at [158, 210] on input "County" at bounding box center [160, 212] width 5 height 5
checkbox input "true"
checkbox input "false"
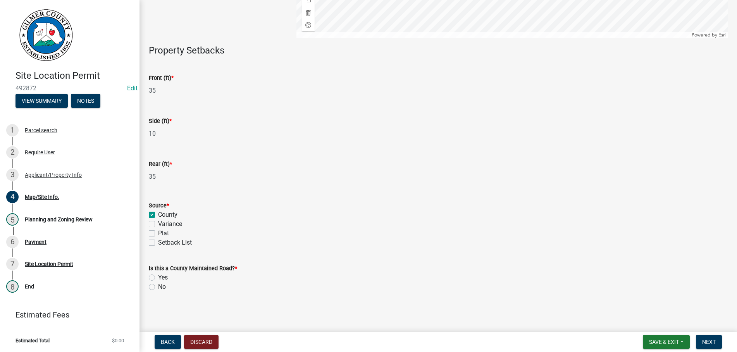
click at [158, 286] on label "No" at bounding box center [162, 286] width 8 height 9
click at [158, 286] on input "No" at bounding box center [160, 284] width 5 height 5
radio input "true"
click at [706, 339] on span "Next" at bounding box center [709, 342] width 14 height 6
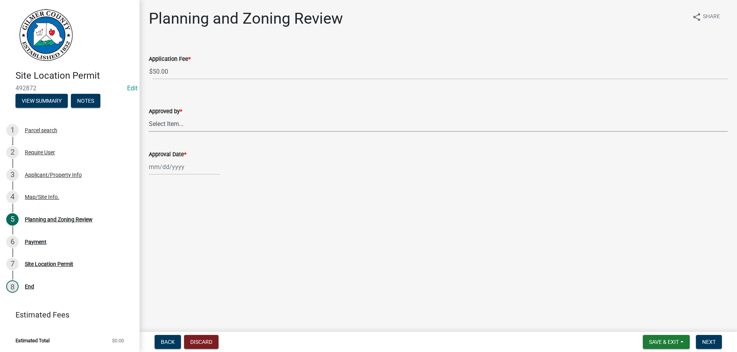
click at [149, 116] on select "Select Item... [PERSON_NAME] [PERSON_NAME] [PERSON_NAME] [PERSON_NAME] [PERSON_…" at bounding box center [438, 124] width 579 height 16
click option "[PERSON_NAME]" at bounding box center [0, 0] width 0 height 0
select select "b44f7338-8171-40f4-83dd-b8ba3065c966"
select select "10"
select select "2025"
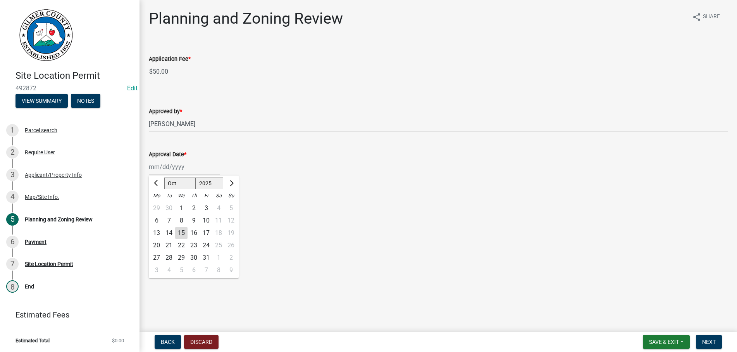
type input "[DATE]"
click at [714, 340] on span "Next" at bounding box center [709, 342] width 14 height 6
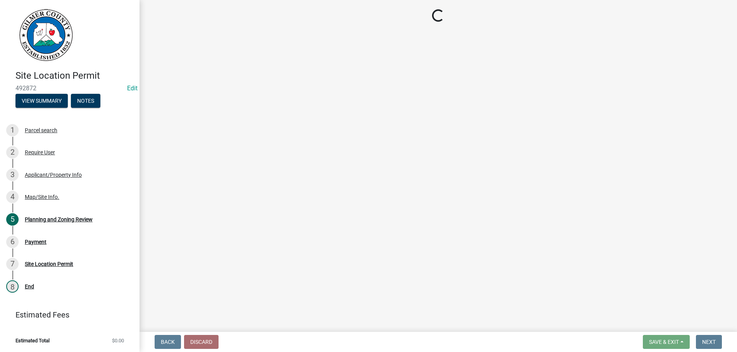
select select "2: 1"
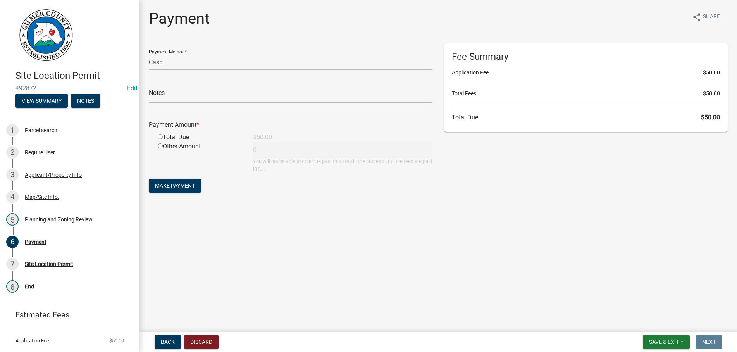
click at [161, 136] on input "radio" at bounding box center [160, 136] width 5 height 5
radio input "true"
type input "50"
click at [43, 172] on div "Applicant/Property Info" at bounding box center [53, 174] width 57 height 5
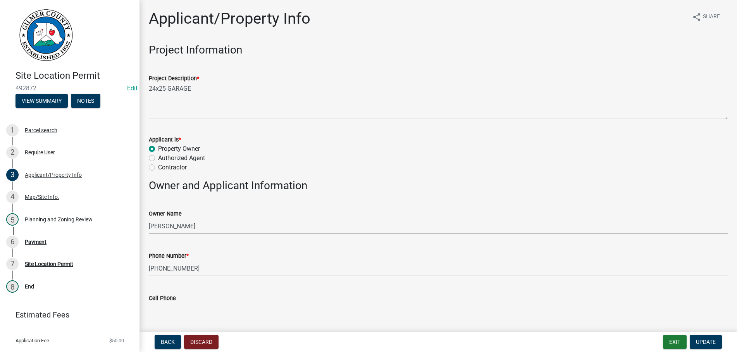
scroll to position [18, 0]
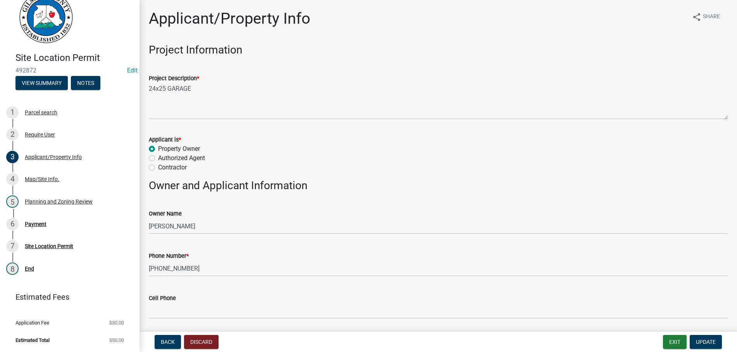
click at [392, 182] on h3 "Owner and Applicant Information" at bounding box center [438, 185] width 579 height 13
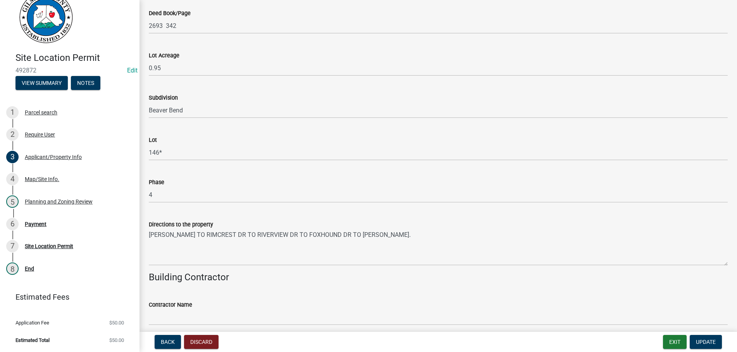
scroll to position [717, 0]
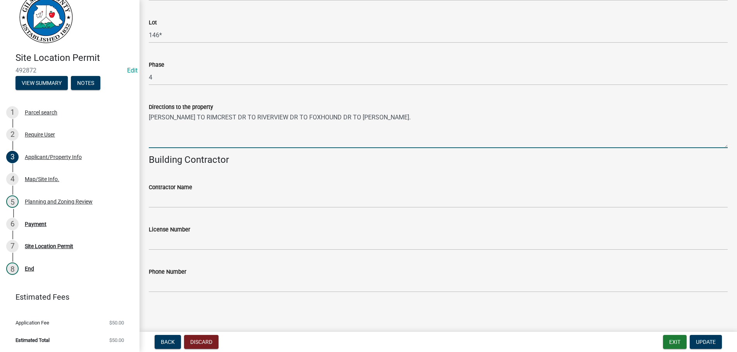
click at [200, 116] on textarea "[PERSON_NAME] TO RIMCREST DR TO RIVERVIEW DR TO FOXHOUND DR TO [PERSON_NAME]." at bounding box center [438, 130] width 579 height 36
type textarea "[PERSON_NAME] - RIMCREST DR - RIVERVIEW DR - FOXHOUND DR - [PERSON_NAME] & 41 W…"
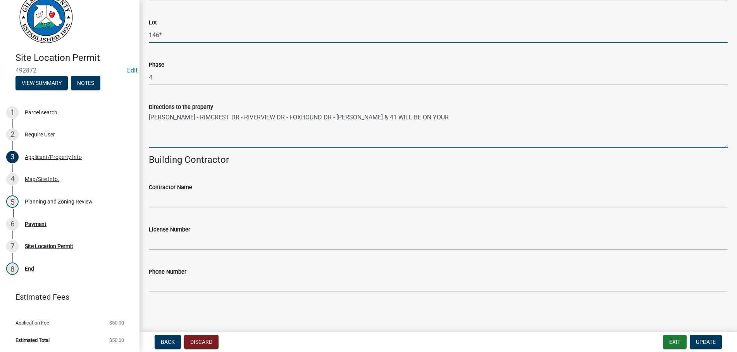
click at [170, 36] on input "146*" at bounding box center [438, 35] width 579 height 16
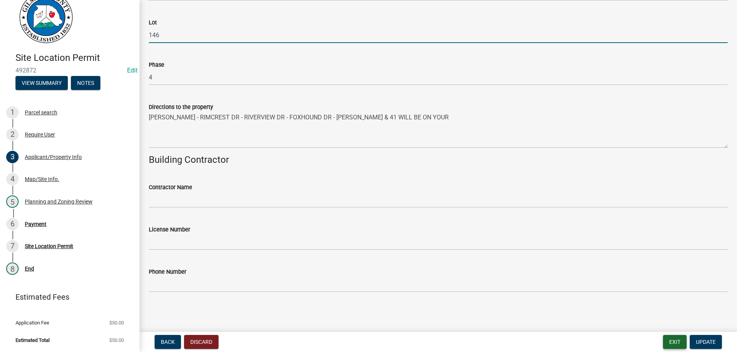
type input "146"
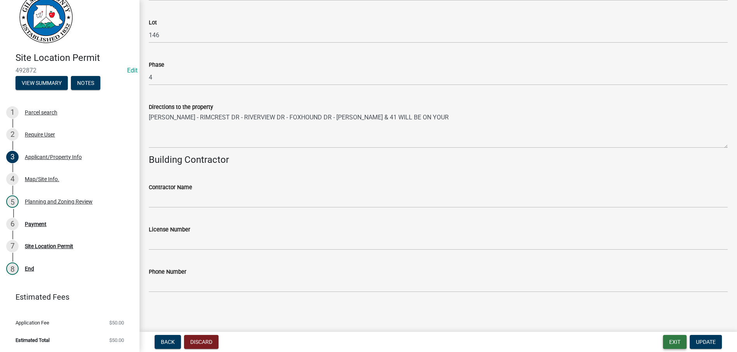
click at [675, 345] on button "Exit" at bounding box center [675, 342] width 24 height 14
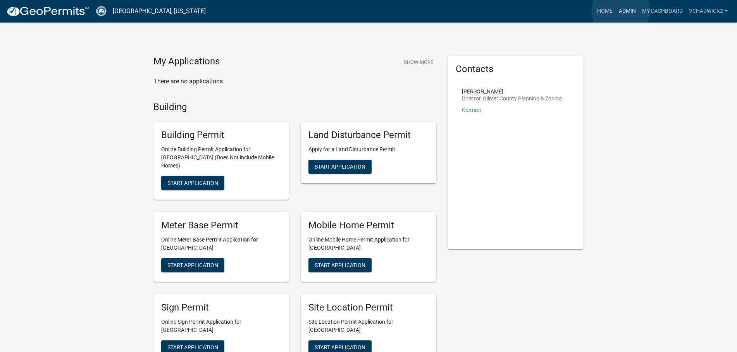
click at [621, 10] on link "Admin" at bounding box center [627, 11] width 23 height 15
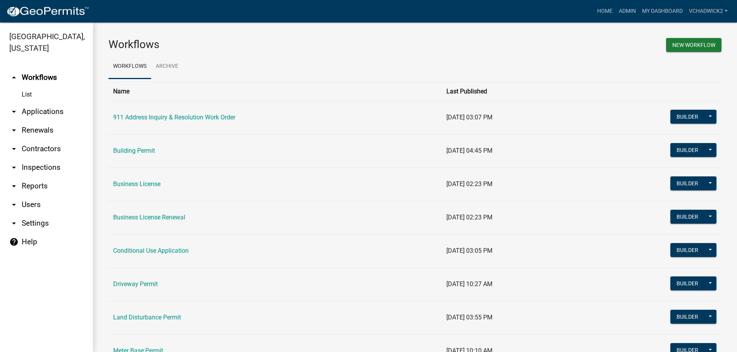
click at [37, 109] on link "arrow_drop_down Applications" at bounding box center [46, 111] width 93 height 19
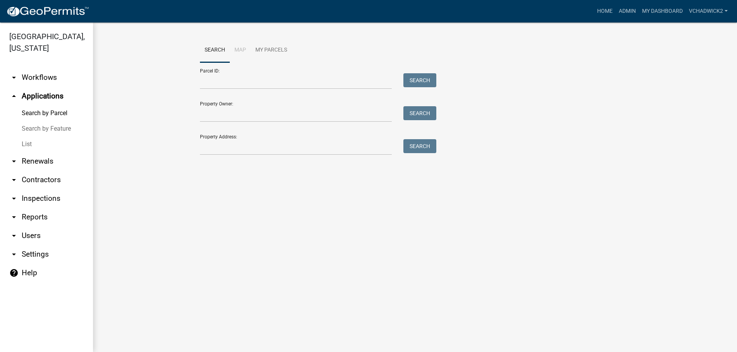
click at [21, 140] on link "List" at bounding box center [46, 144] width 93 height 16
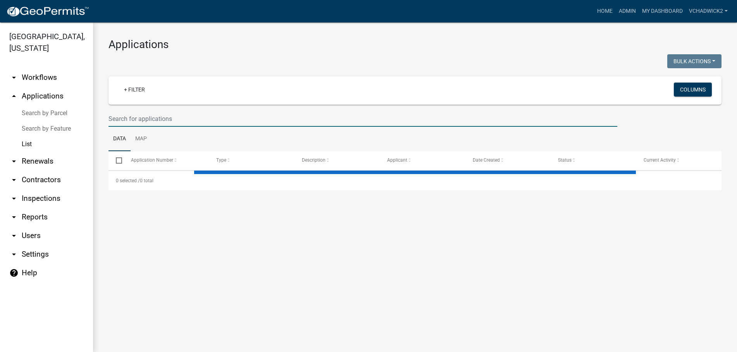
click at [158, 120] on input "text" at bounding box center [363, 119] width 509 height 16
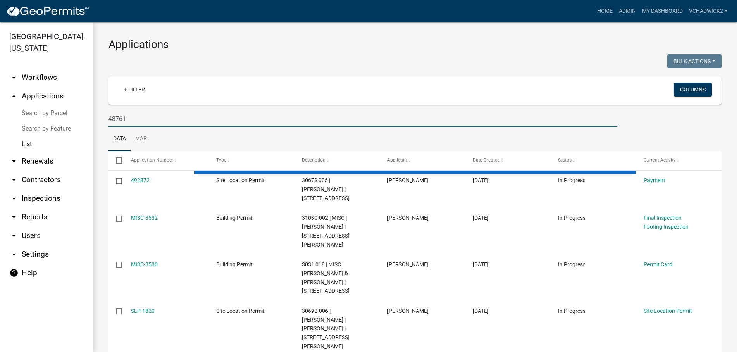
type input "487610"
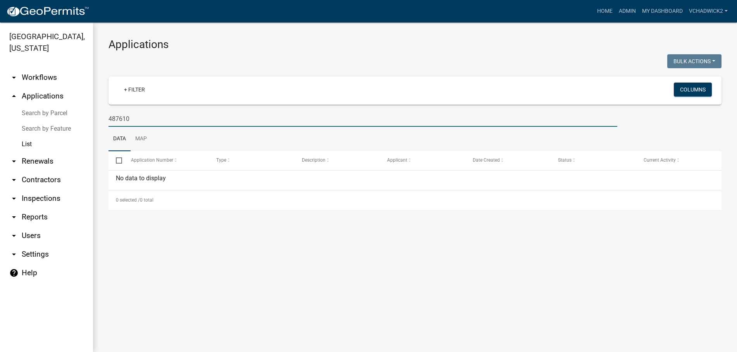
drag, startPoint x: 154, startPoint y: 121, endPoint x: -3, endPoint y: 107, distance: 157.6
click at [109, 111] on input "487610" at bounding box center [363, 119] width 509 height 16
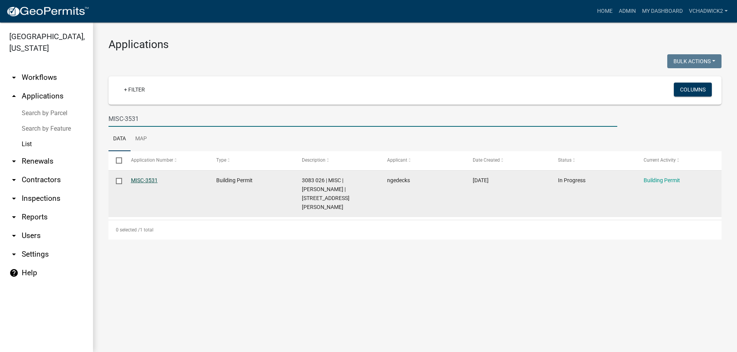
type input "MISC-3531"
click at [143, 182] on link "MISC-3531" at bounding box center [144, 180] width 27 height 6
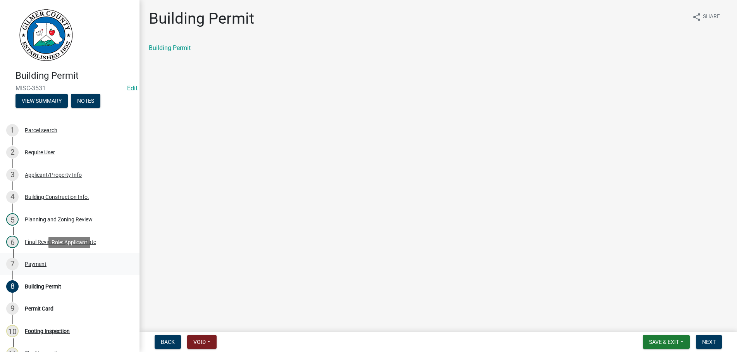
click at [31, 261] on div "Payment" at bounding box center [36, 263] width 22 height 5
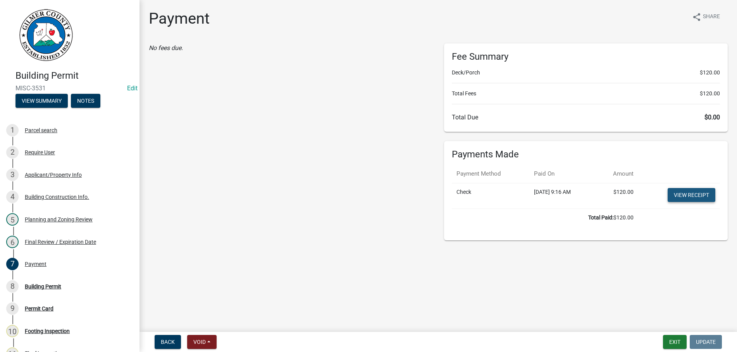
click at [689, 194] on link "View receipt" at bounding box center [692, 195] width 48 height 14
click at [43, 283] on div "8 Building Permit" at bounding box center [66, 286] width 121 height 12
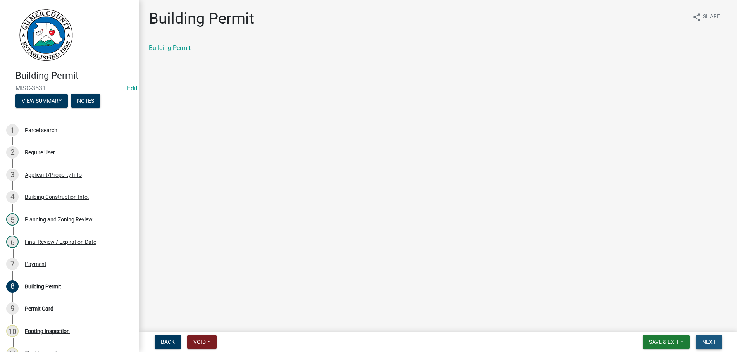
click at [708, 340] on span "Next" at bounding box center [709, 342] width 14 height 6
click at [178, 48] on link "Permit Card" at bounding box center [165, 47] width 32 height 7
click at [713, 339] on span "Next" at bounding box center [709, 342] width 14 height 6
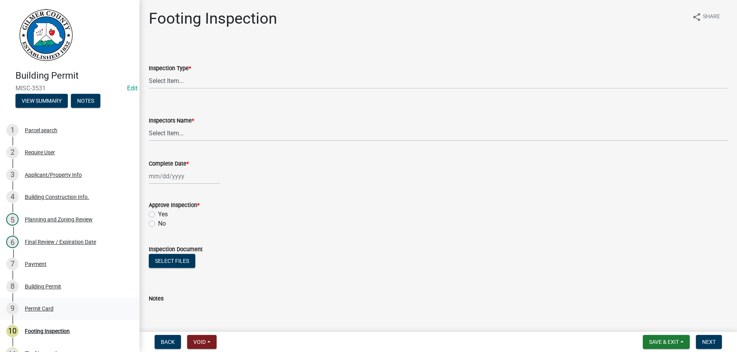
click at [36, 308] on div "Permit Card" at bounding box center [39, 308] width 29 height 5
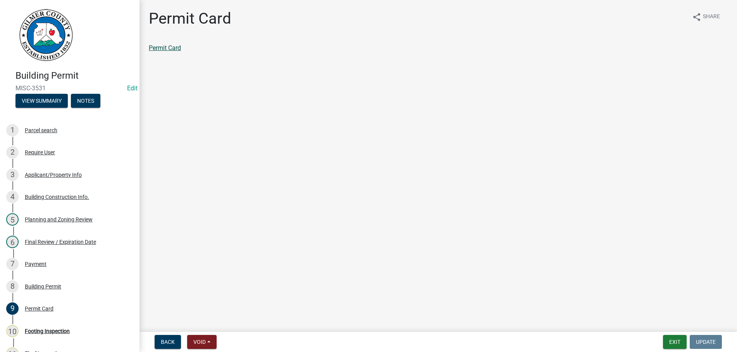
click at [158, 47] on link "Permit Card" at bounding box center [165, 47] width 32 height 7
click at [674, 338] on button "Exit" at bounding box center [675, 342] width 24 height 14
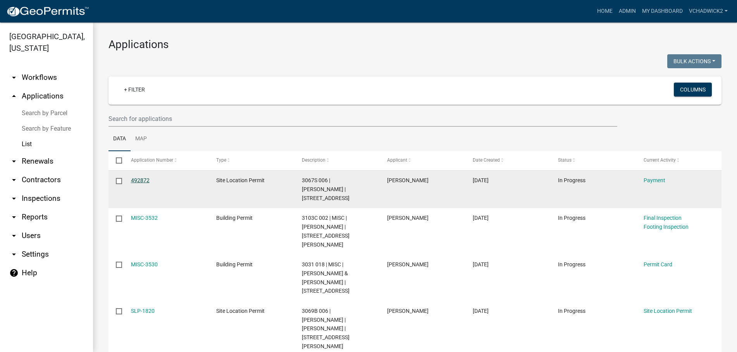
click at [144, 180] on link "492872" at bounding box center [140, 180] width 19 height 6
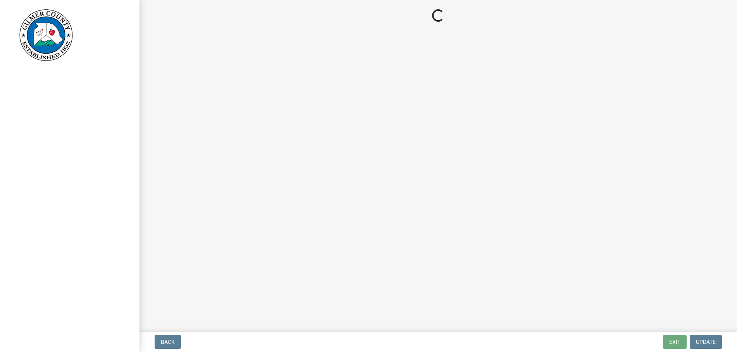
select select "2: 1"
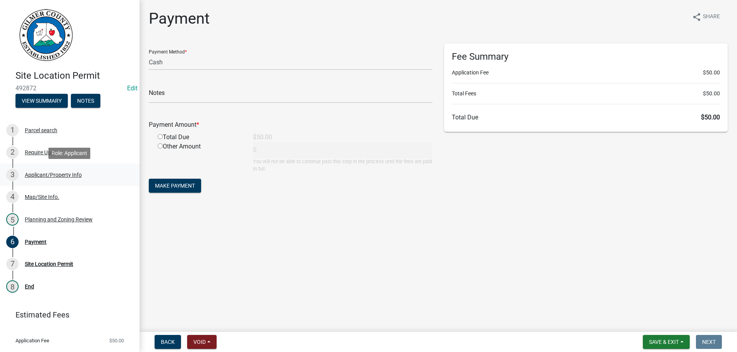
click at [40, 174] on div "Applicant/Property Info" at bounding box center [53, 174] width 57 height 5
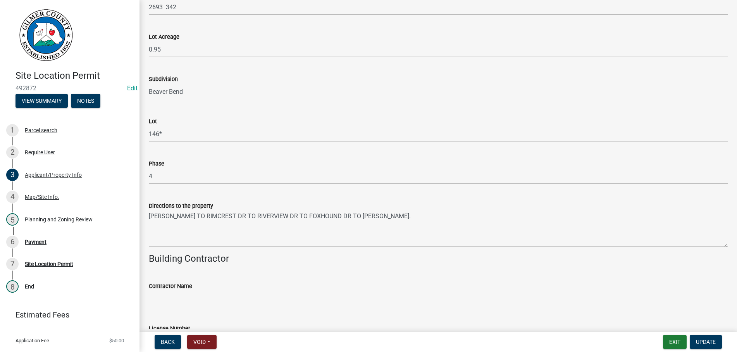
scroll to position [717, 0]
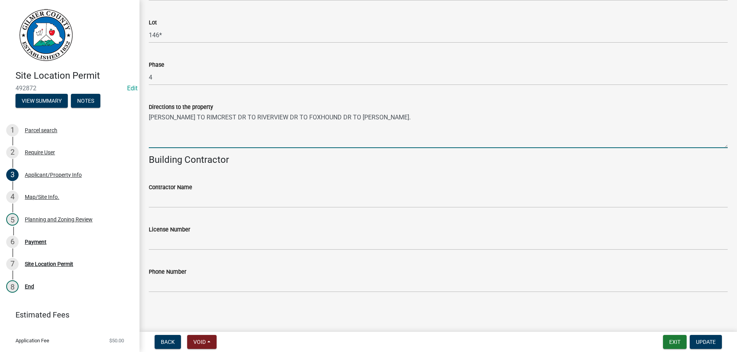
click at [193, 117] on textarea "[PERSON_NAME] TO RIMCREST DR TO RIVERVIEW DR TO FOXHOUND DR TO [PERSON_NAME]." at bounding box center [438, 130] width 579 height 36
drag, startPoint x: 396, startPoint y: 114, endPoint x: 465, endPoint y: 100, distance: 70.2
click at [396, 114] on textarea "[PERSON_NAME] ON RIMCREST DR - RT ON RIVERVIEW DR - RT ON FOXHOUND DR - TO NAVA…" at bounding box center [438, 130] width 579 height 36
type textarea "[PERSON_NAME] ON RIMCREST DR - RT ON RIVERVIEW DR - RT ON FOXHOUND DR - LT ON N…"
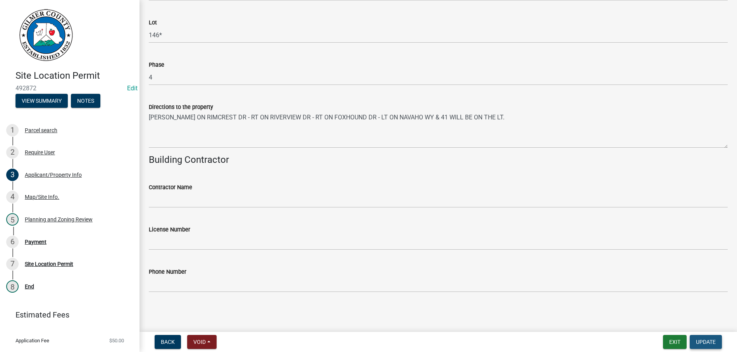
click at [703, 339] on span "Update" at bounding box center [706, 342] width 20 height 6
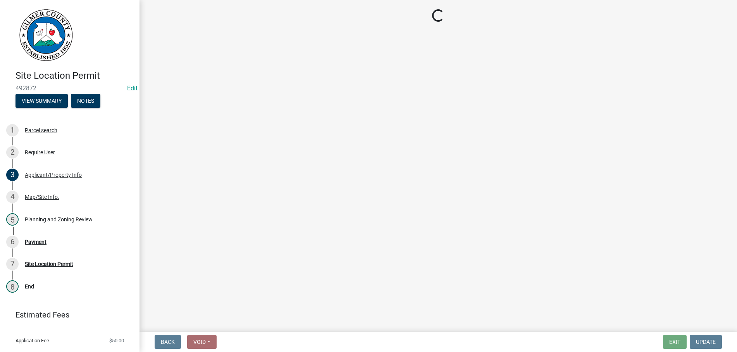
select select "2: 1"
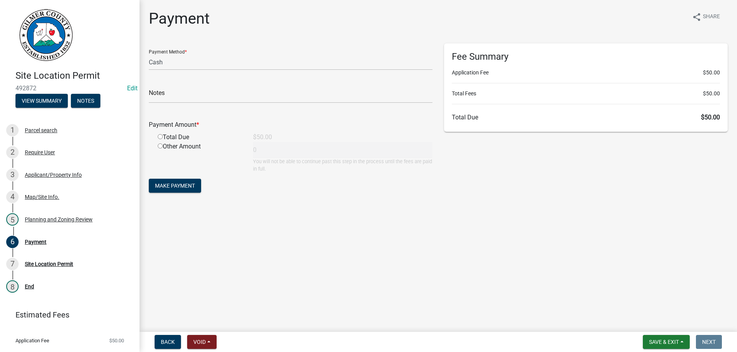
click at [163, 136] on input "radio" at bounding box center [160, 136] width 5 height 5
radio input "true"
type input "50"
click at [162, 182] on button "Make Payment" at bounding box center [175, 186] width 52 height 14
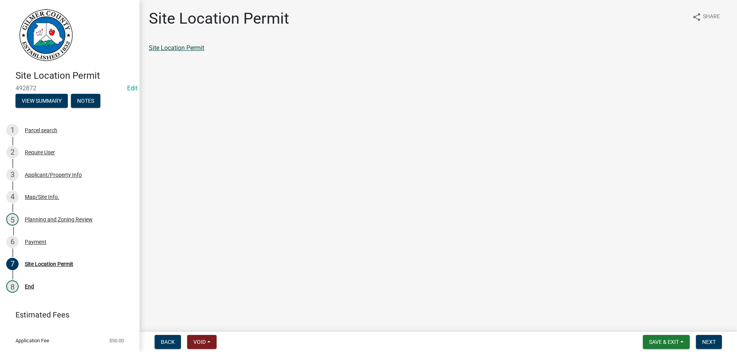
click at [181, 47] on link "Site Location Permit" at bounding box center [176, 47] width 55 height 7
click at [707, 341] on span "Next" at bounding box center [709, 342] width 14 height 6
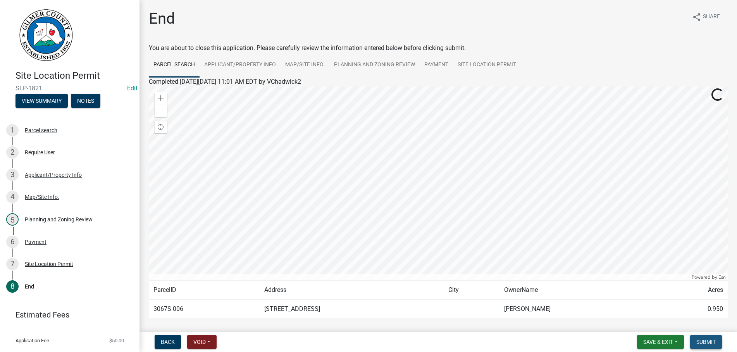
click at [707, 341] on span "Submit" at bounding box center [705, 342] width 19 height 6
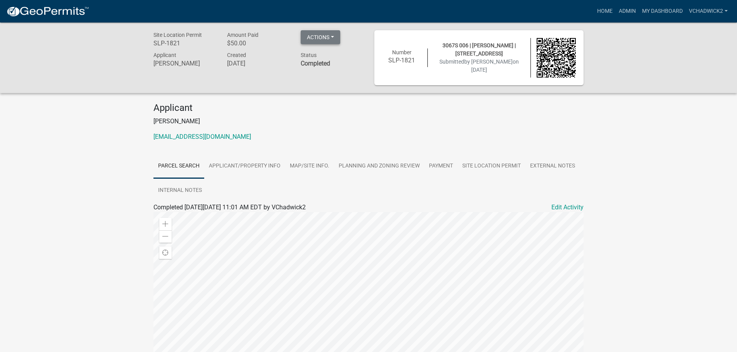
click at [320, 35] on button "Actions" at bounding box center [321, 37] width 40 height 14
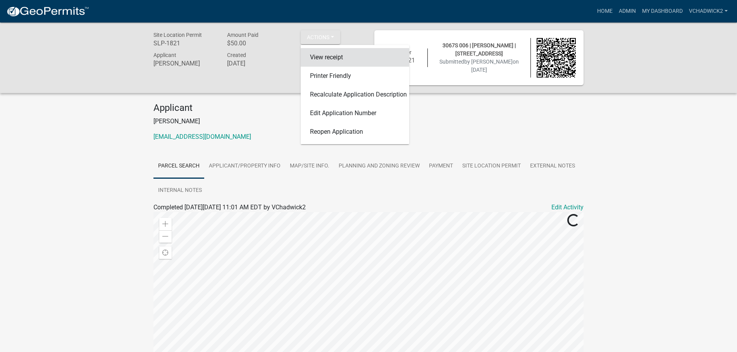
click at [313, 56] on link "View receipt" at bounding box center [355, 57] width 109 height 19
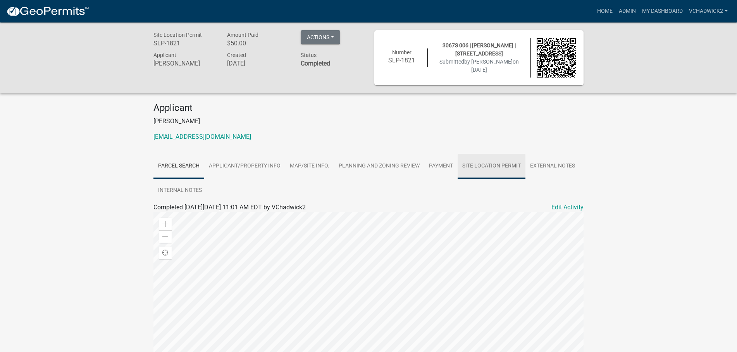
click at [517, 168] on link "Site Location Permit" at bounding box center [492, 166] width 68 height 25
click at [186, 214] on link "Site Location Permit" at bounding box center [180, 216] width 55 height 7
click at [616, 12] on link "Admin" at bounding box center [627, 11] width 23 height 15
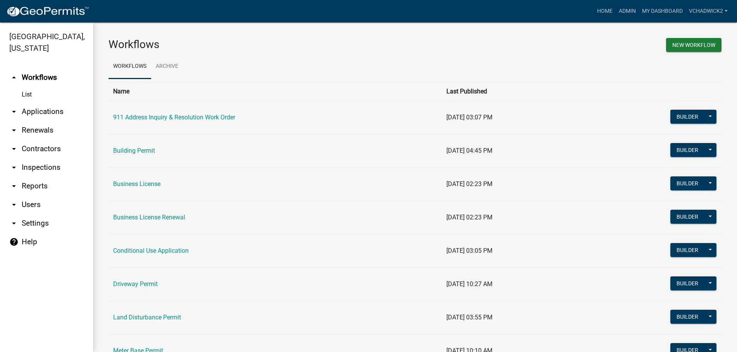
click at [50, 109] on link "arrow_drop_down Applications" at bounding box center [46, 111] width 93 height 19
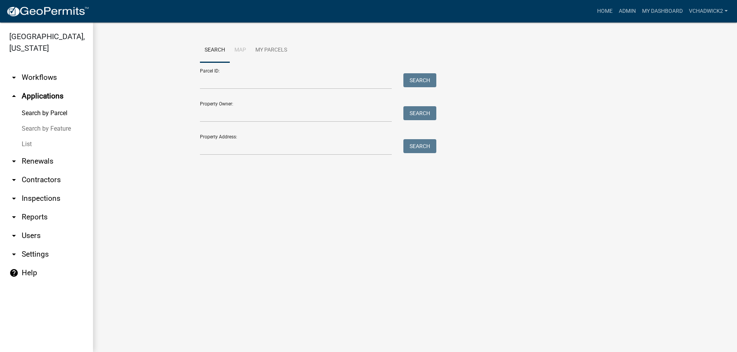
click at [30, 143] on link "List" at bounding box center [46, 144] width 93 height 16
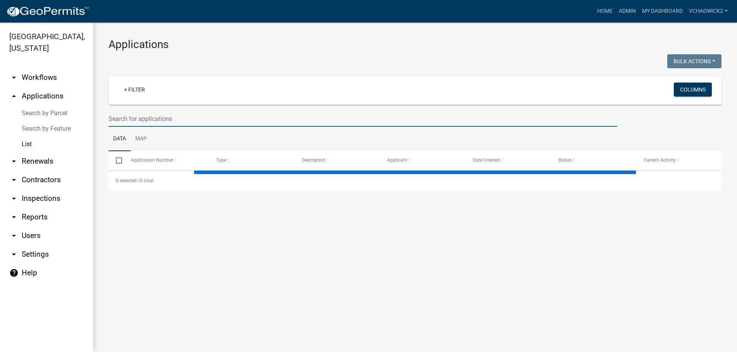
click at [128, 121] on input "text" at bounding box center [363, 119] width 509 height 16
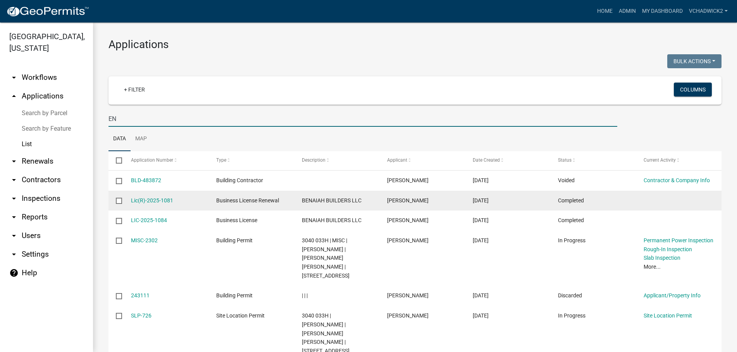
type input "E"
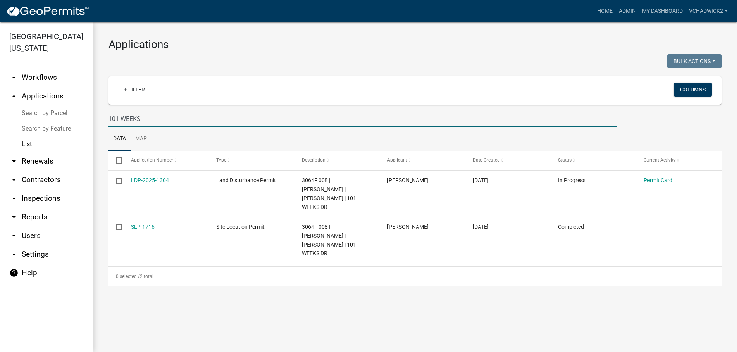
type input "101 WEEKS"
